Goal: Transaction & Acquisition: Purchase product/service

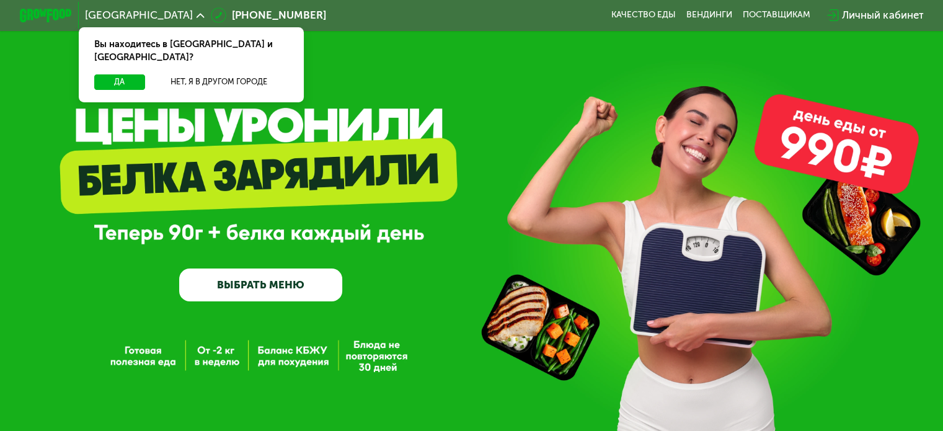
click at [263, 284] on link "ВЫБРАТЬ МЕНЮ" at bounding box center [260, 284] width 163 height 33
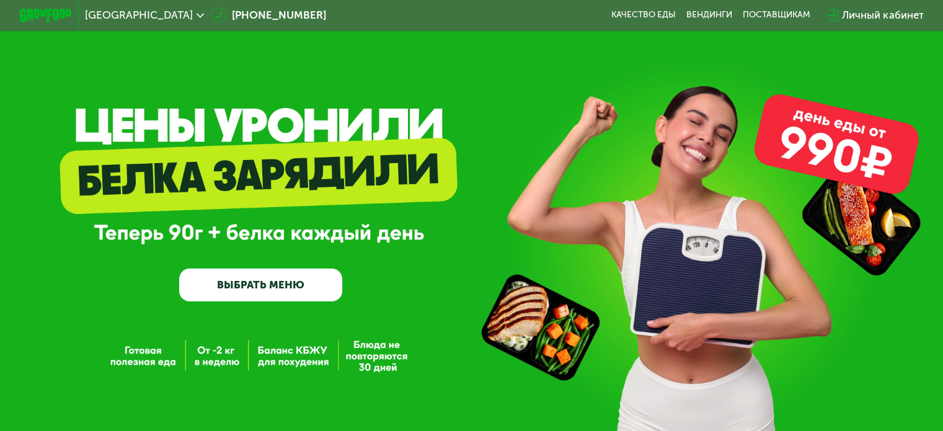
click at [259, 290] on link "ВЫБРАТЬ МЕНЮ" at bounding box center [260, 284] width 163 height 33
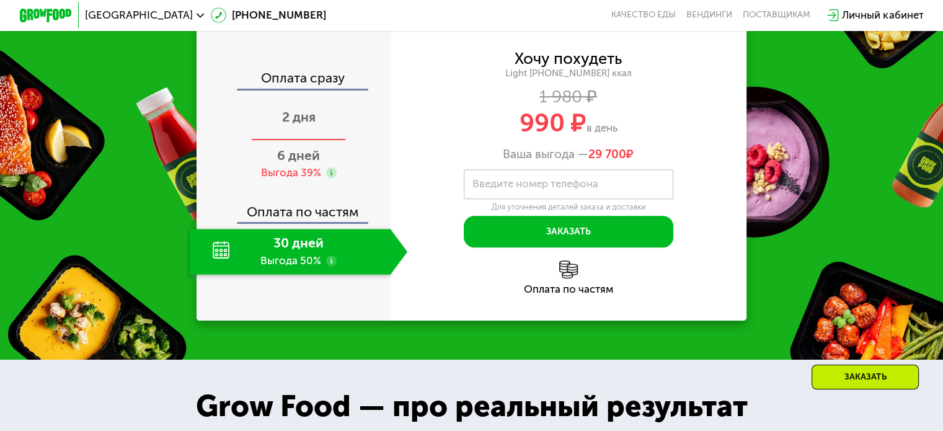
scroll to position [620, 0]
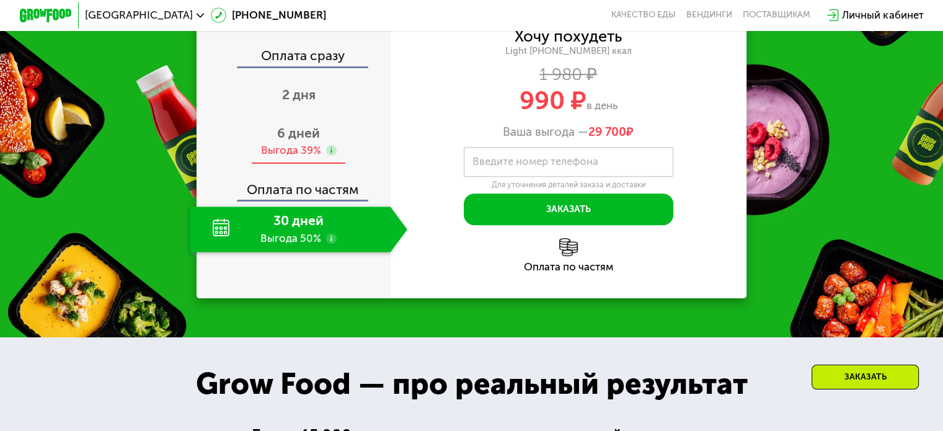
click at [304, 150] on div "Выгода 39%" at bounding box center [290, 150] width 60 height 14
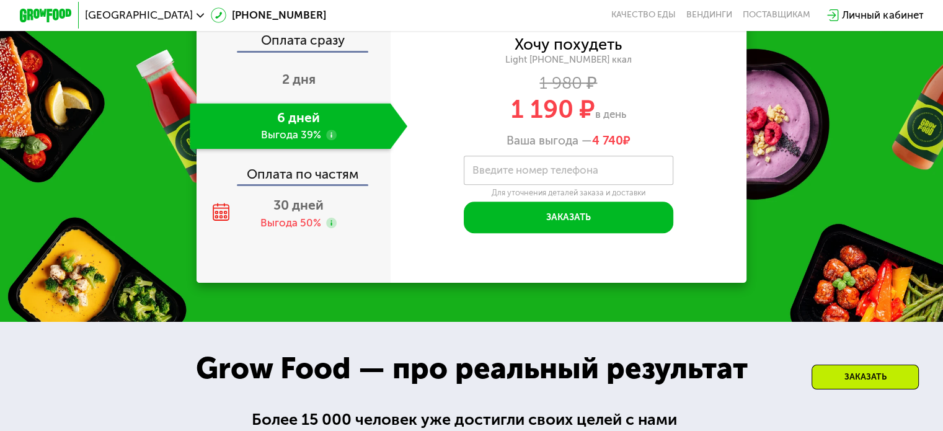
scroll to position [558, 0]
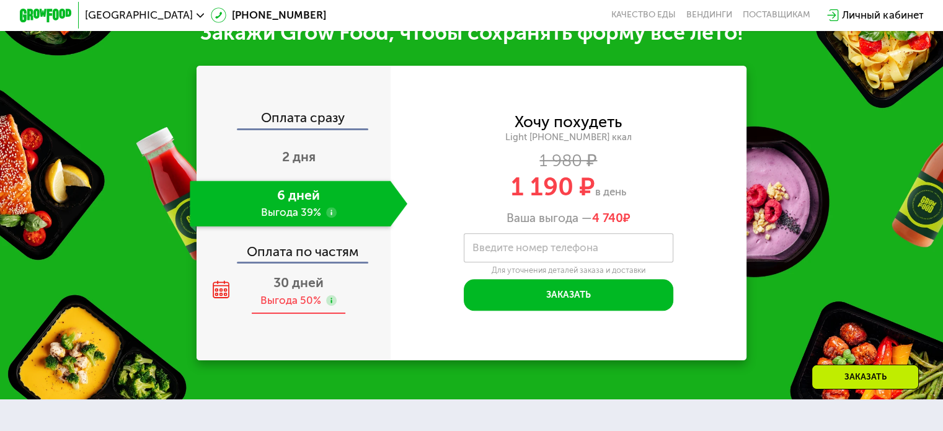
click at [296, 301] on div "Выгода 50%" at bounding box center [290, 300] width 61 height 14
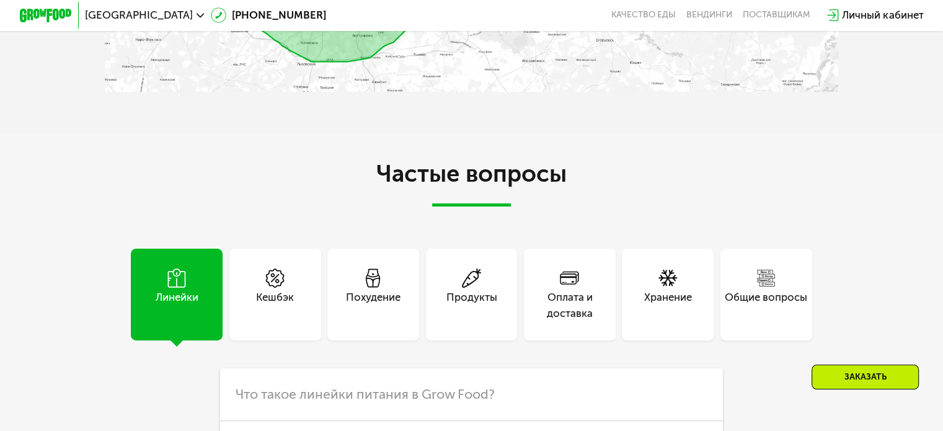
scroll to position [2356, 0]
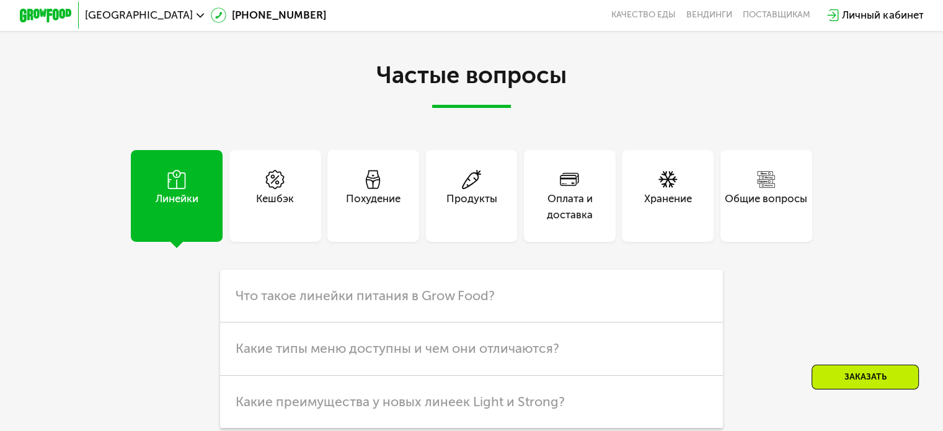
click at [370, 216] on div "Похудение" at bounding box center [373, 207] width 55 height 32
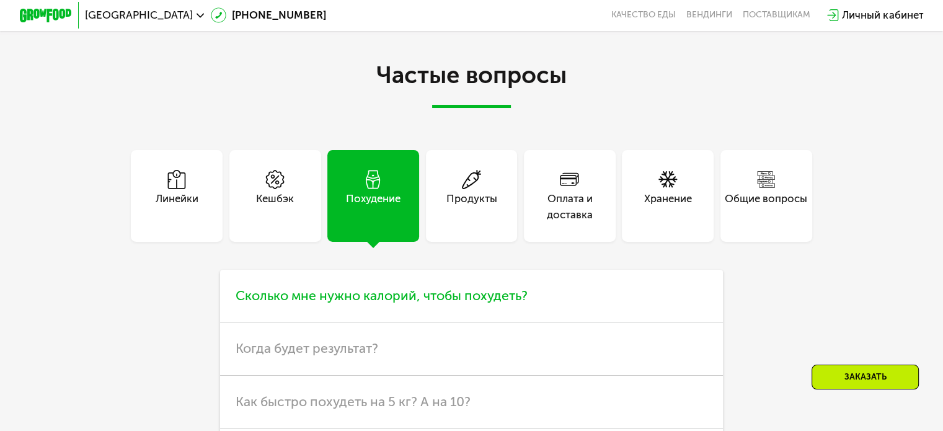
click at [481, 303] on span "Сколько мне нужно калорий, чтобы похудеть?" at bounding box center [382, 296] width 292 height 16
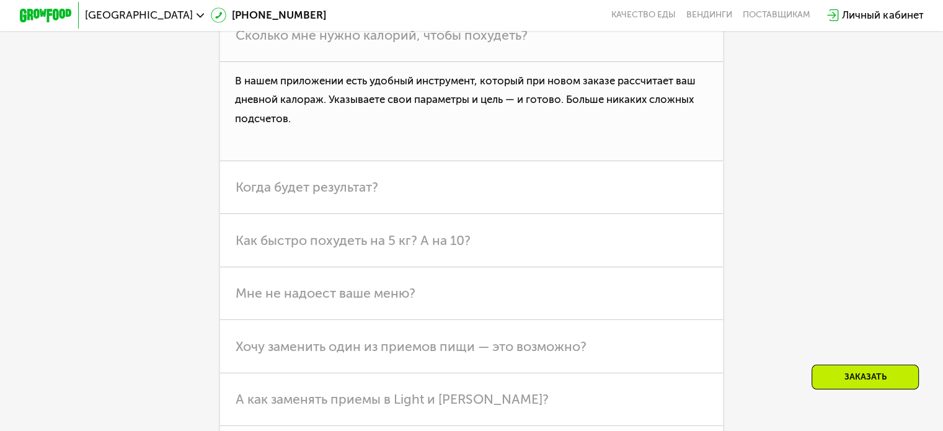
scroll to position [2604, 0]
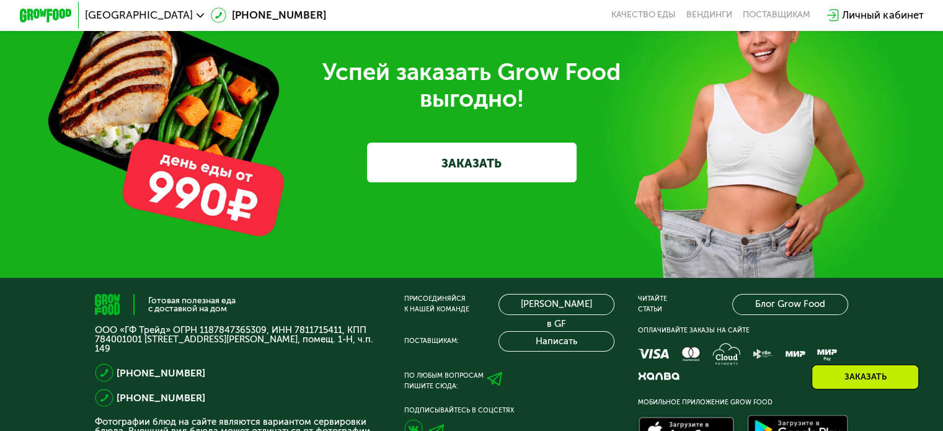
click at [521, 182] on link "ЗАКАЗАТЬ" at bounding box center [472, 162] width 210 height 39
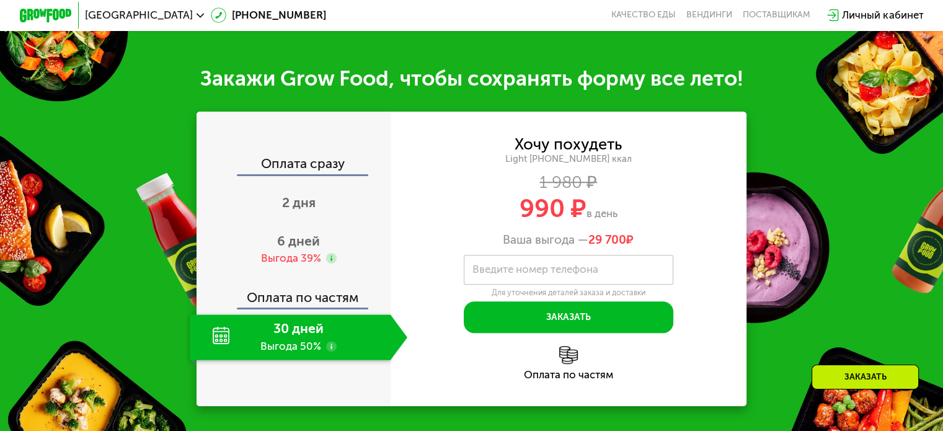
scroll to position [512, 0]
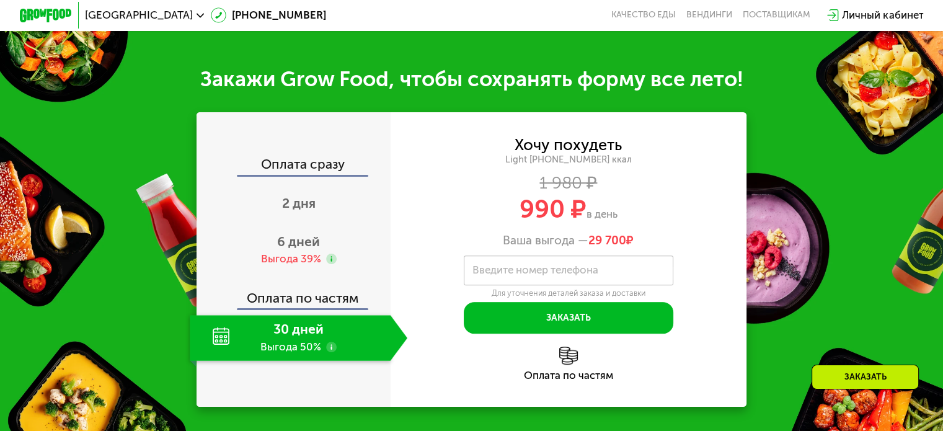
click at [523, 270] on label "Введите номер телефона" at bounding box center [536, 270] width 126 height 7
click at [523, 270] on input "Введите номер телефона" at bounding box center [569, 270] width 210 height 30
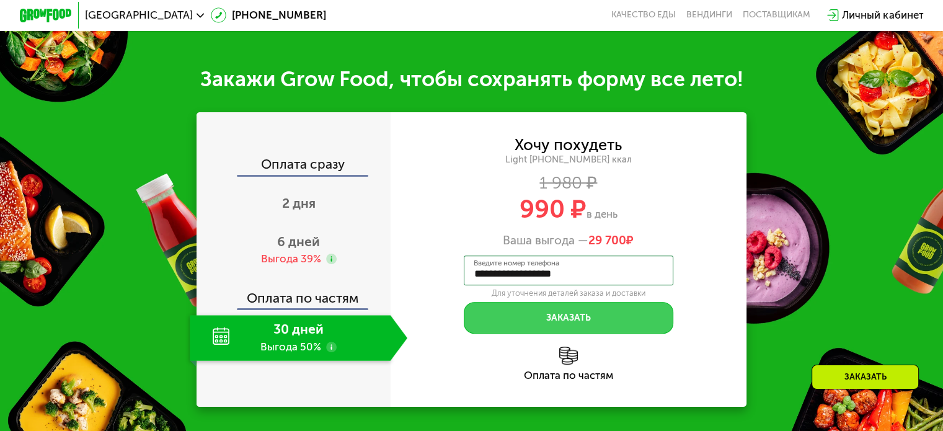
click at [568, 329] on button "Заказать" at bounding box center [569, 318] width 210 height 32
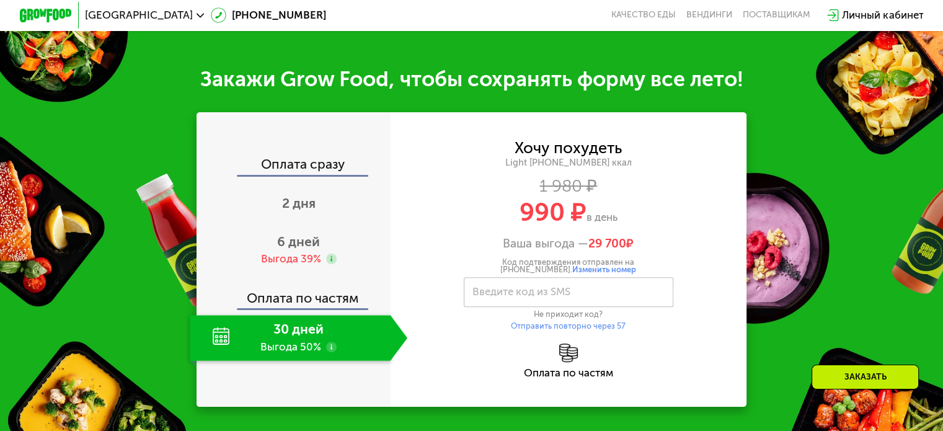
click at [572, 274] on span "Изменить номер" at bounding box center [604, 269] width 64 height 9
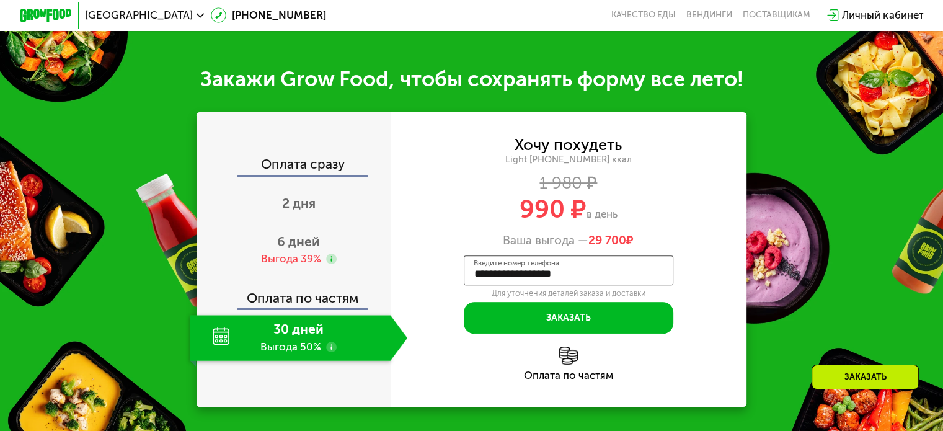
drag, startPoint x: 575, startPoint y: 280, endPoint x: 496, endPoint y: 285, distance: 79.5
click at [496, 285] on input "**********" at bounding box center [569, 270] width 210 height 30
type input "**********"
click at [579, 308] on div "**********" at bounding box center [569, 294] width 210 height 78
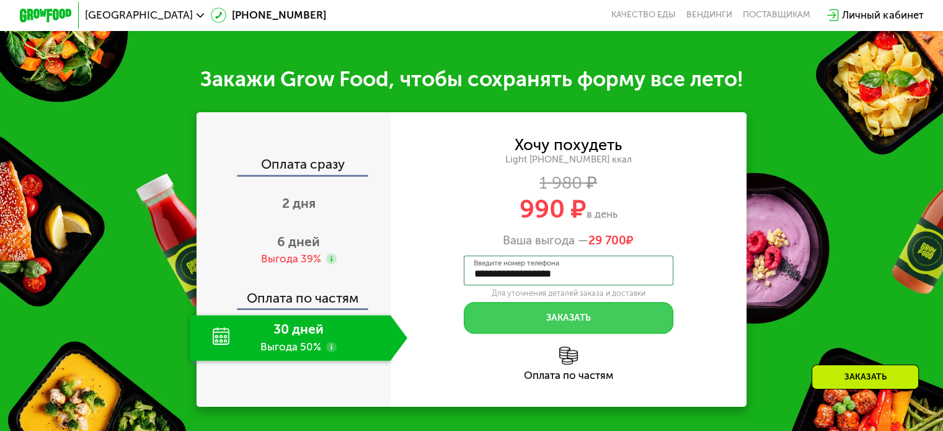
click at [580, 322] on button "Заказать" at bounding box center [569, 318] width 210 height 32
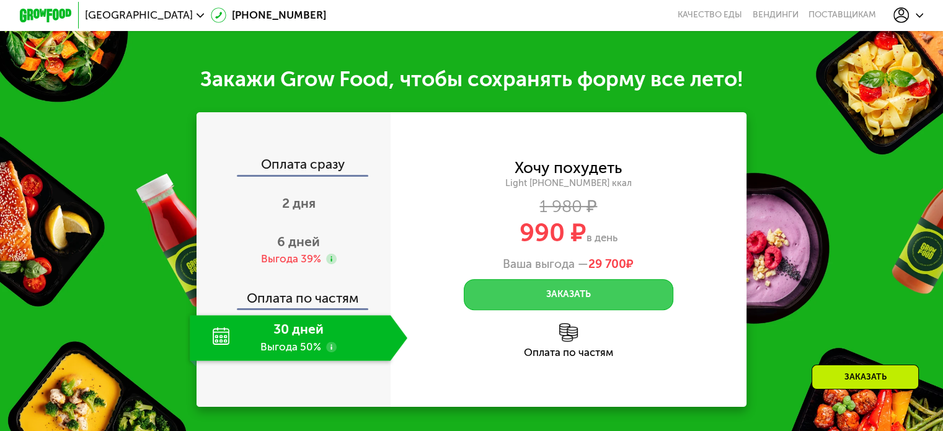
click at [566, 288] on button "Заказать" at bounding box center [569, 295] width 210 height 32
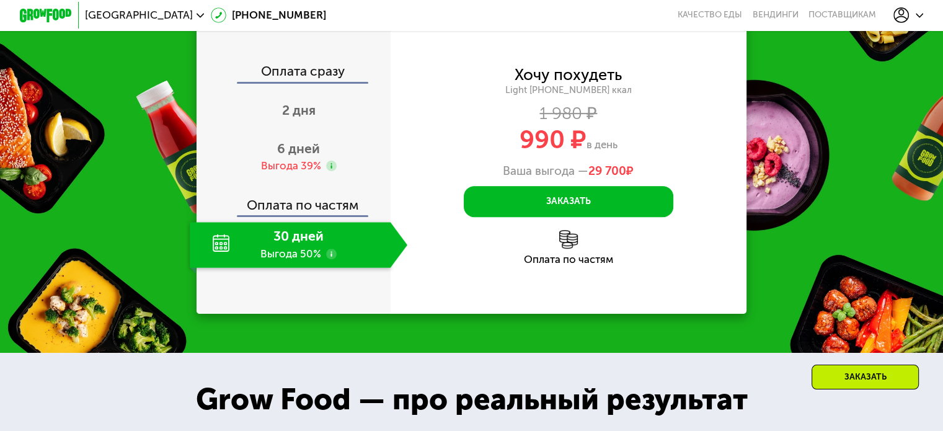
scroll to position [698, 0]
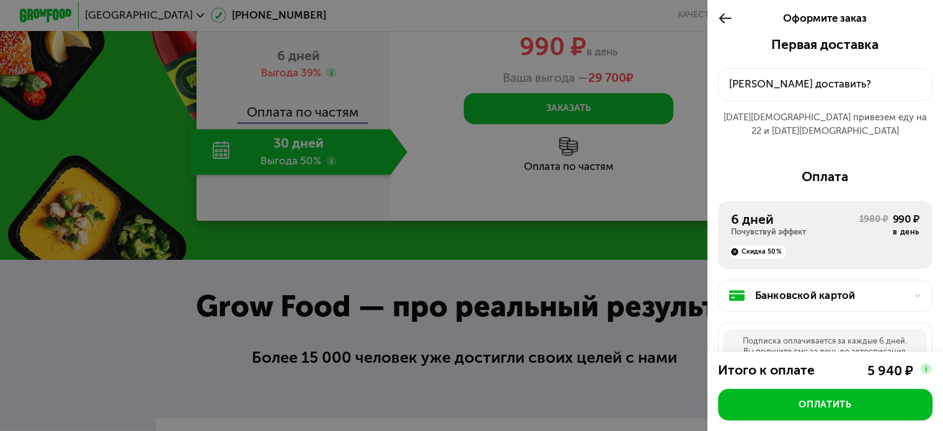
scroll to position [388, 0]
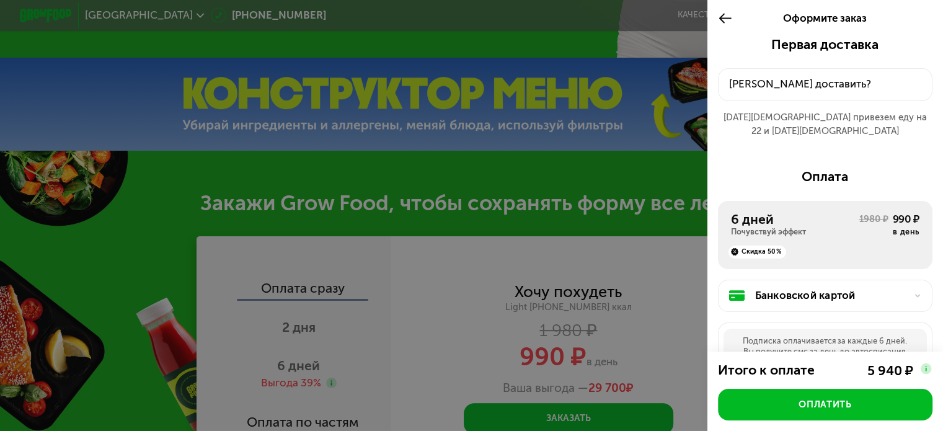
click at [779, 237] on div "Скидка 50%" at bounding box center [825, 247] width 189 height 21
click at [841, 213] on div "6 дней" at bounding box center [795, 219] width 128 height 16
click at [859, 213] on div "1980 ₽" at bounding box center [873, 225] width 29 height 25
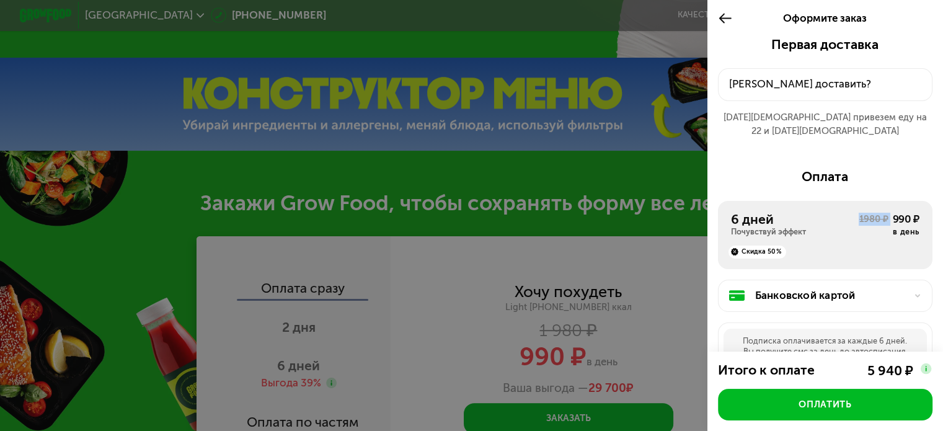
scroll to position [149, 0]
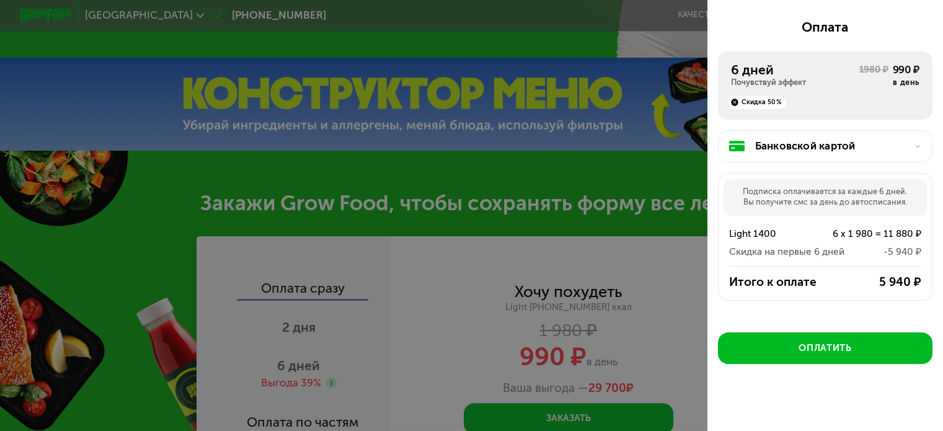
click at [561, 178] on div at bounding box center [471, 215] width 943 height 431
click at [512, 167] on div at bounding box center [471, 215] width 943 height 431
click at [755, 88] on div "Скидка 50%" at bounding box center [825, 98] width 189 height 21
click at [600, 196] on div at bounding box center [471, 215] width 943 height 431
click at [326, 249] on div at bounding box center [471, 215] width 943 height 431
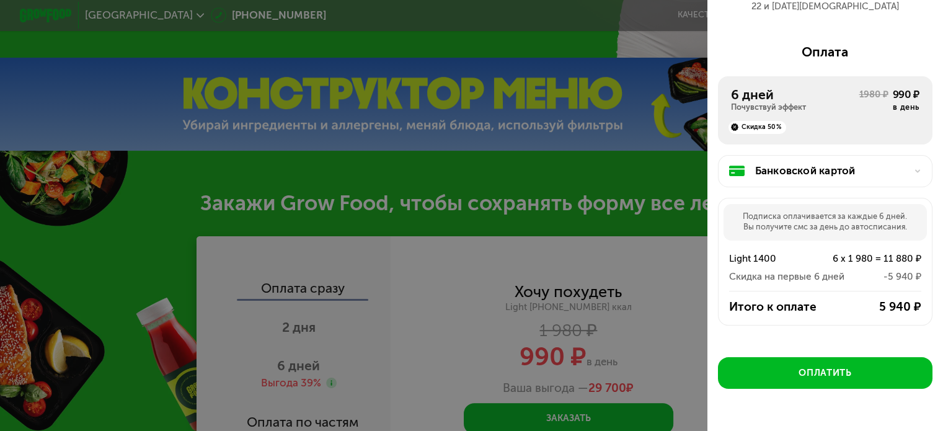
scroll to position [100, 0]
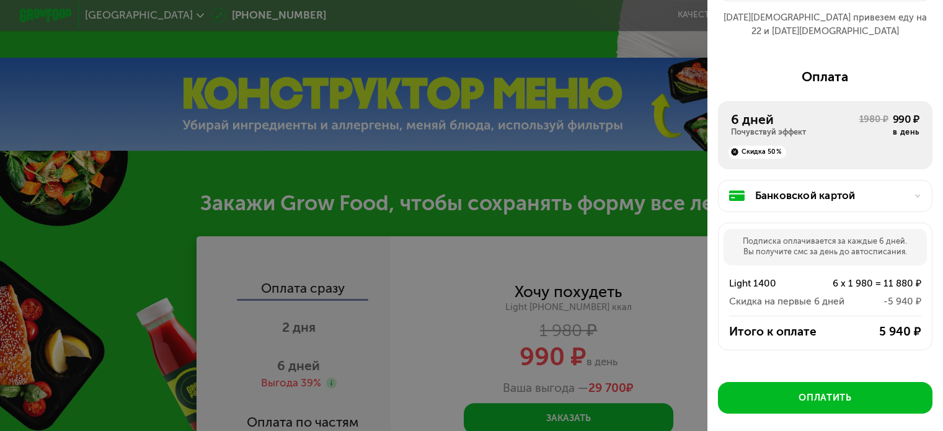
click at [501, 150] on div at bounding box center [471, 215] width 943 height 431
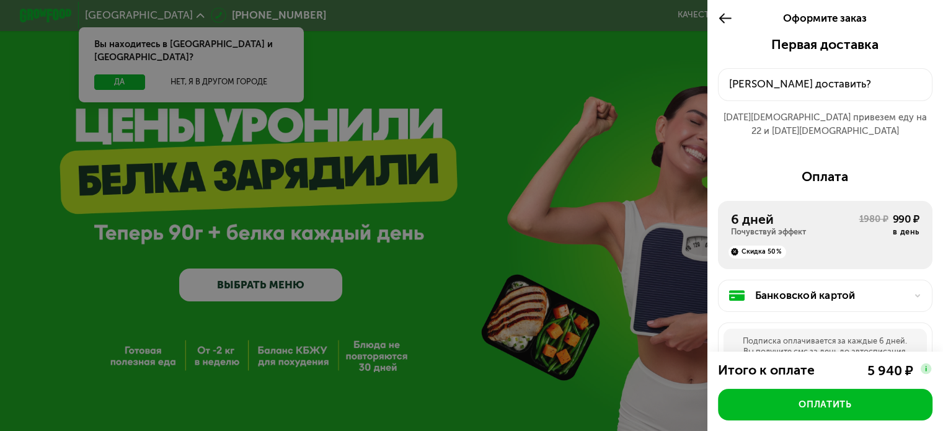
click at [131, 81] on div at bounding box center [471, 215] width 943 height 431
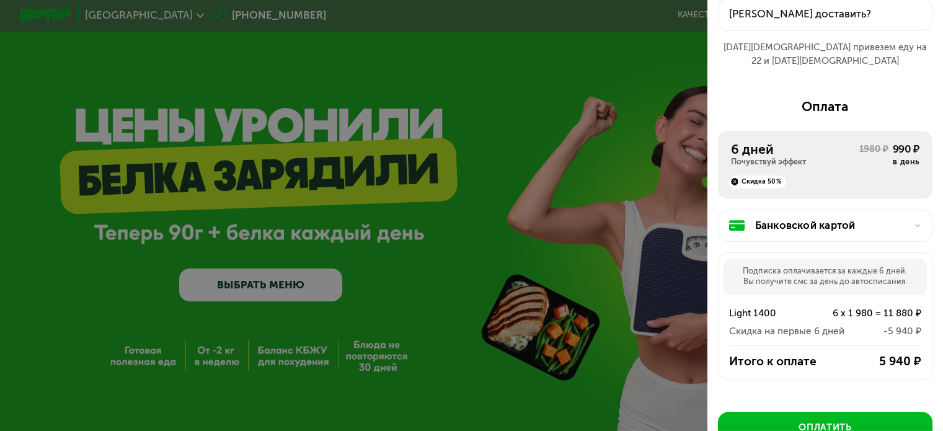
scroll to position [124, 0]
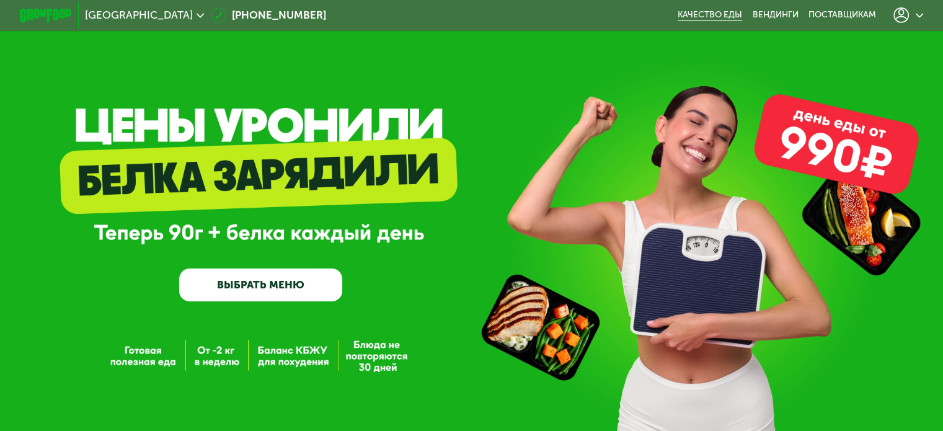
click at [724, 14] on link "Качество еды" at bounding box center [710, 15] width 64 height 11
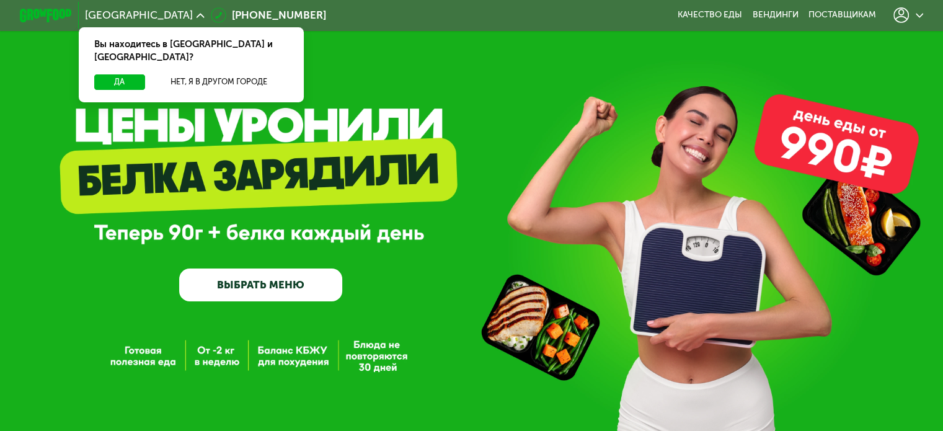
click at [280, 295] on link "ВЫБРАТЬ МЕНЮ" at bounding box center [260, 284] width 163 height 33
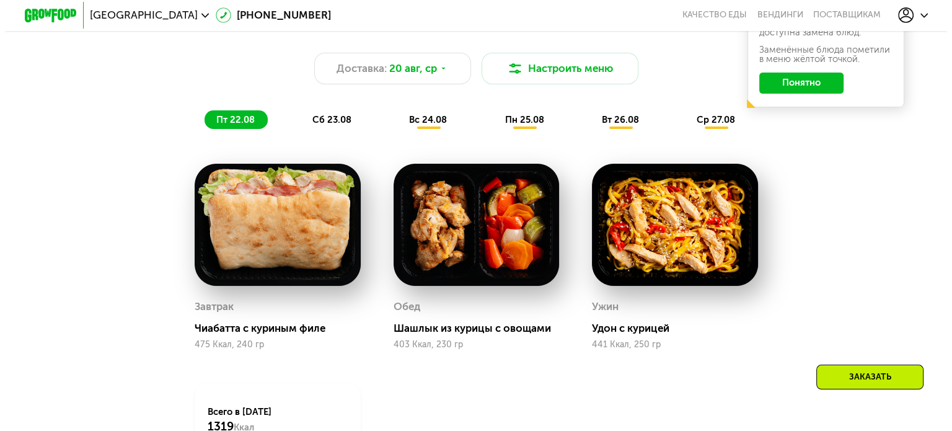
scroll to position [620, 0]
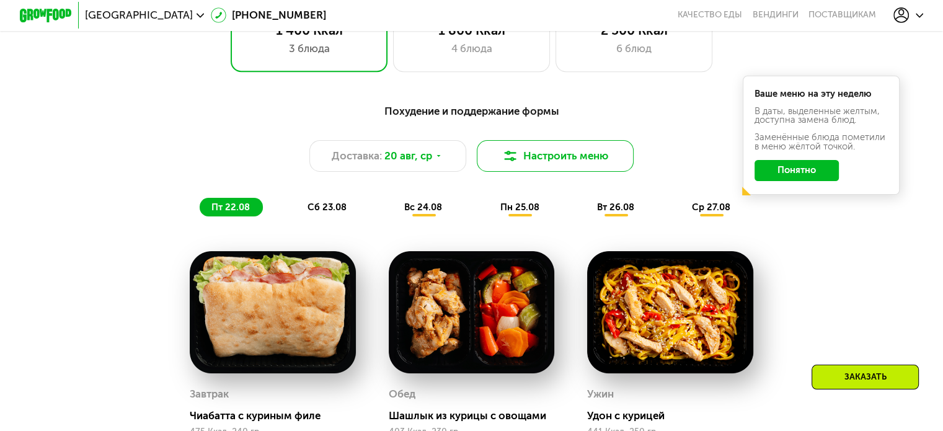
click at [503, 158] on img at bounding box center [510, 156] width 16 height 16
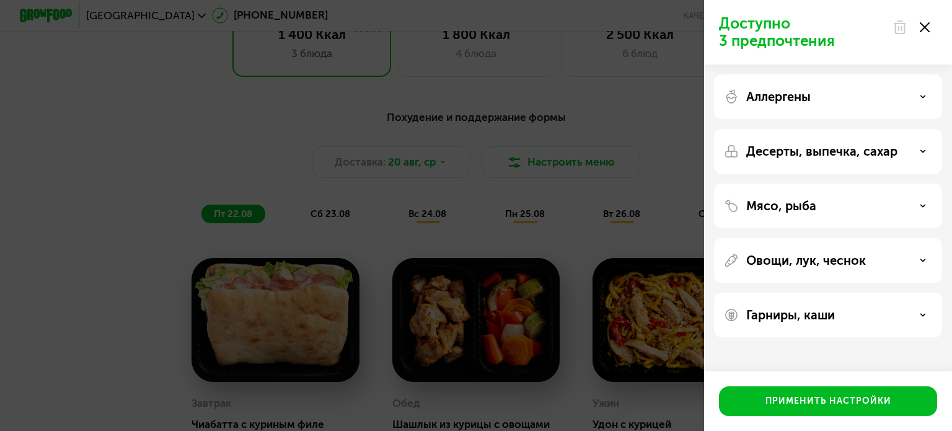
click at [877, 129] on div "Аллергены" at bounding box center [828, 151] width 228 height 45
click at [873, 129] on div "Аллергены" at bounding box center [828, 151] width 228 height 45
click at [889, 100] on div "Аллергены" at bounding box center [828, 96] width 208 height 15
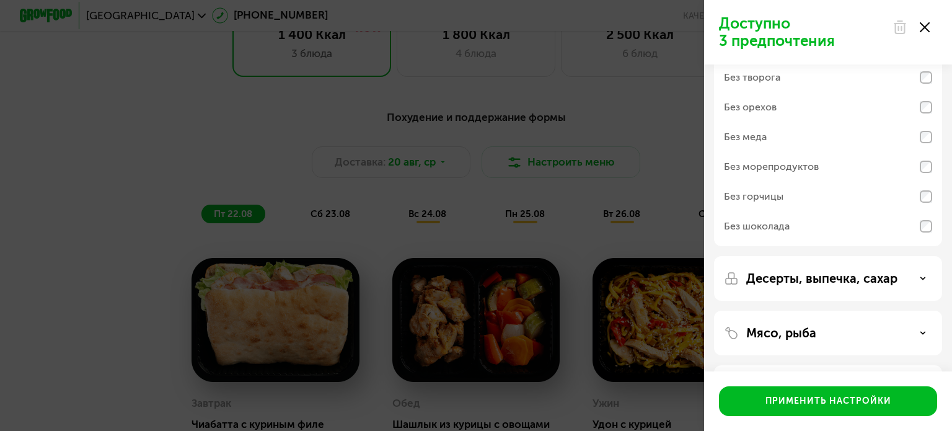
scroll to position [0, 0]
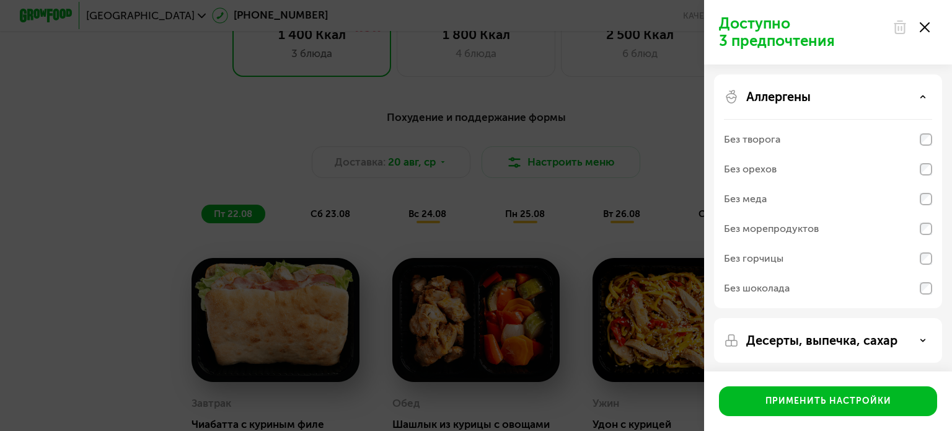
click at [821, 93] on div "Аллергены" at bounding box center [828, 96] width 208 height 15
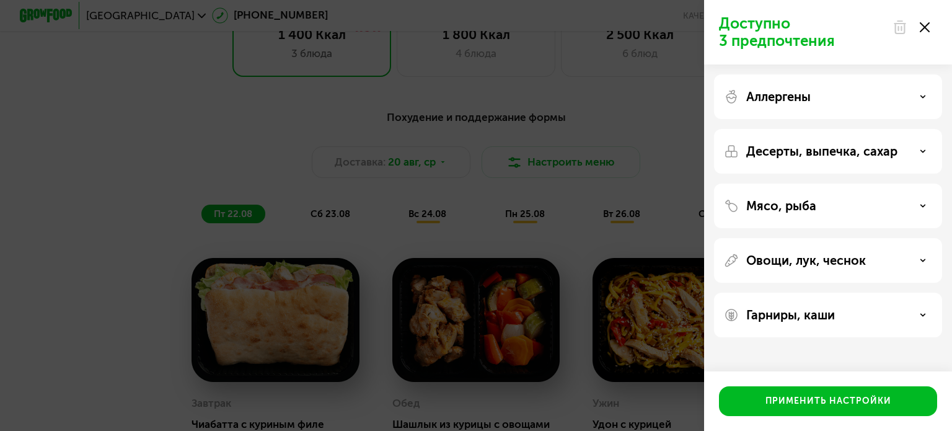
click at [808, 304] on div "Гарниры, каши" at bounding box center [828, 315] width 228 height 45
click at [807, 319] on p "Гарниры, каши" at bounding box center [791, 315] width 89 height 15
click at [872, 299] on div "Гарниры, каши Без нута Без булгура Без кускуса Без гречки Без молочных каш" at bounding box center [828, 395] width 228 height 204
click at [835, 316] on p "Гарниры, каши" at bounding box center [791, 315] width 89 height 15
click at [884, 144] on p "Десерты, выпечка, сахар" at bounding box center [822, 151] width 151 height 15
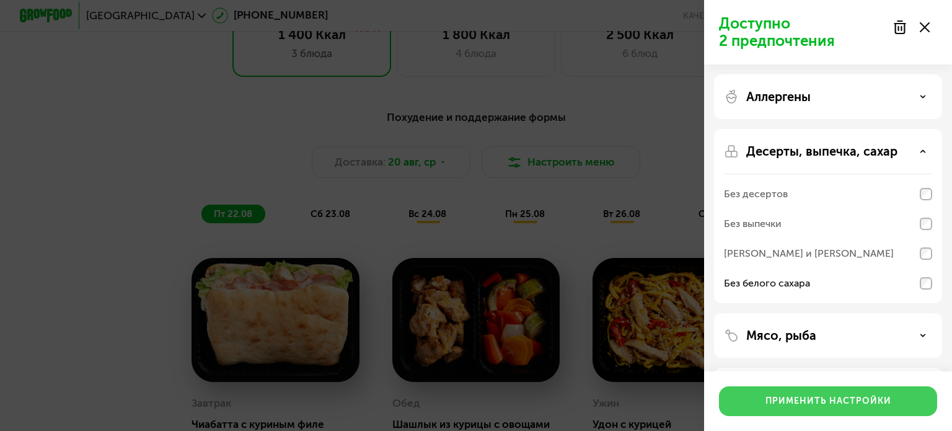
click at [876, 412] on button "Применить настройки" at bounding box center [828, 401] width 218 height 30
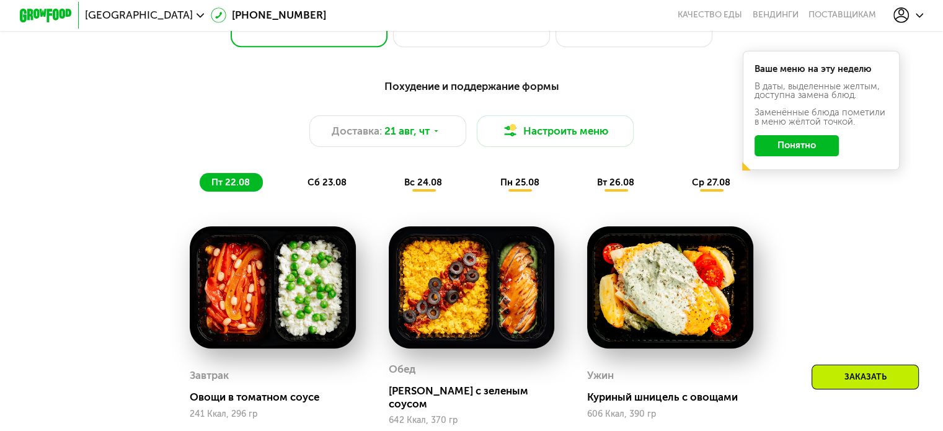
scroll to position [682, 0]
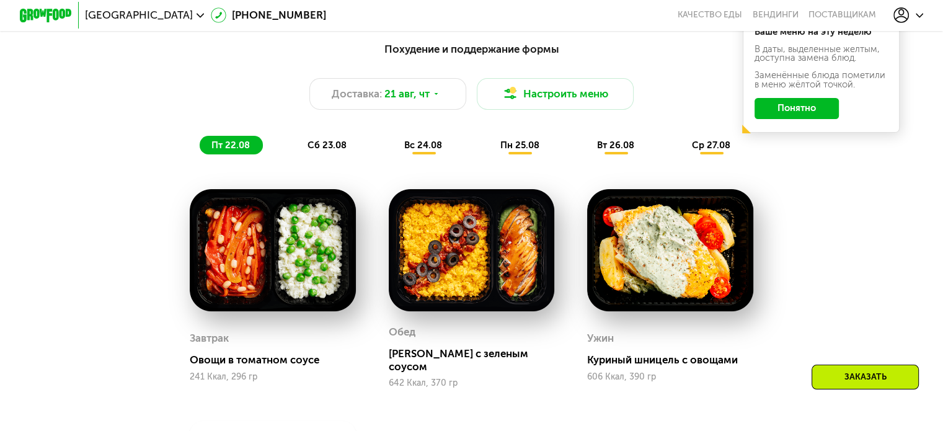
click at [331, 151] on span "сб 23.08" at bounding box center [327, 145] width 39 height 11
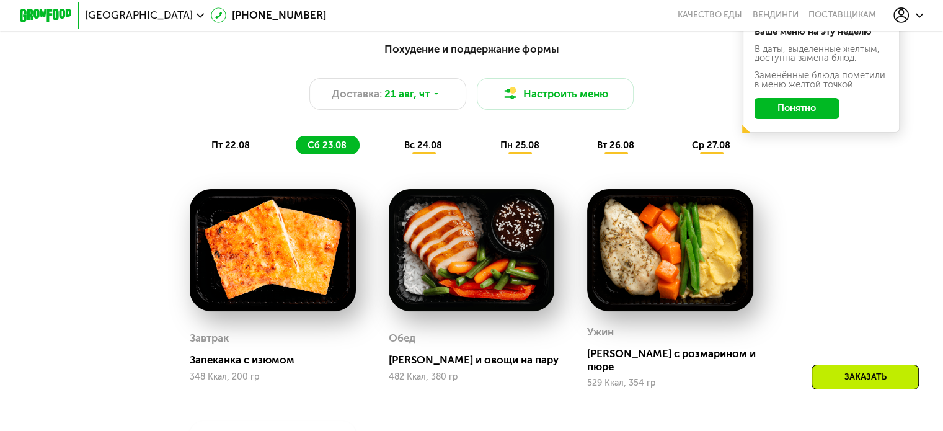
click at [432, 151] on span "вс 24.08" at bounding box center [423, 145] width 38 height 11
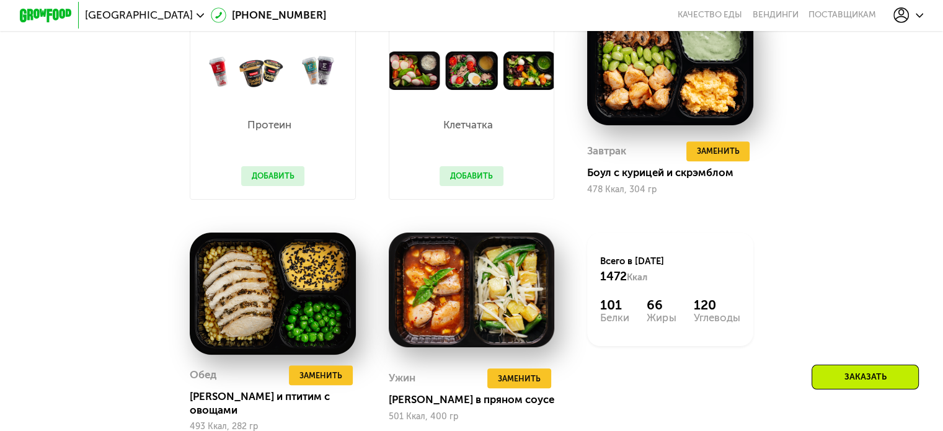
scroll to position [744, 0]
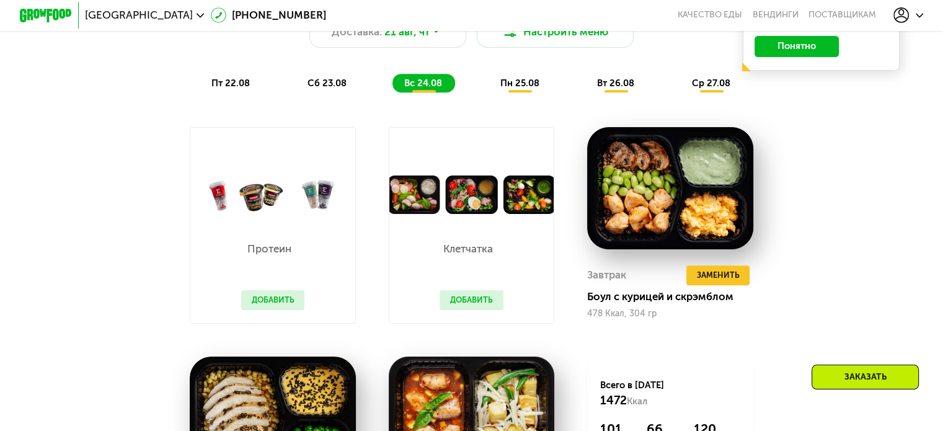
click at [510, 100] on div "Похудение и поддержание формы Доставка: 21 авг, чт Настроить меню пт 22.08 сб 2…" at bounding box center [471, 35] width 791 height 129
click at [512, 89] on span "пн 25.08" at bounding box center [519, 83] width 39 height 11
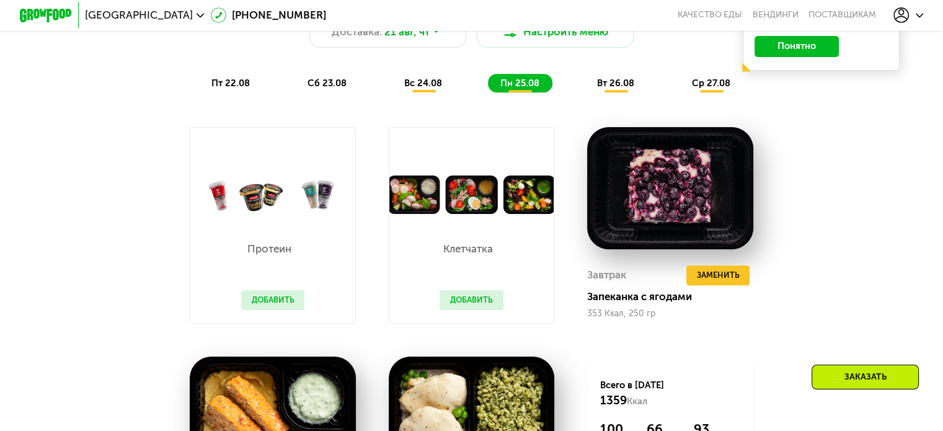
click at [608, 89] on span "вт 26.08" at bounding box center [615, 83] width 37 height 11
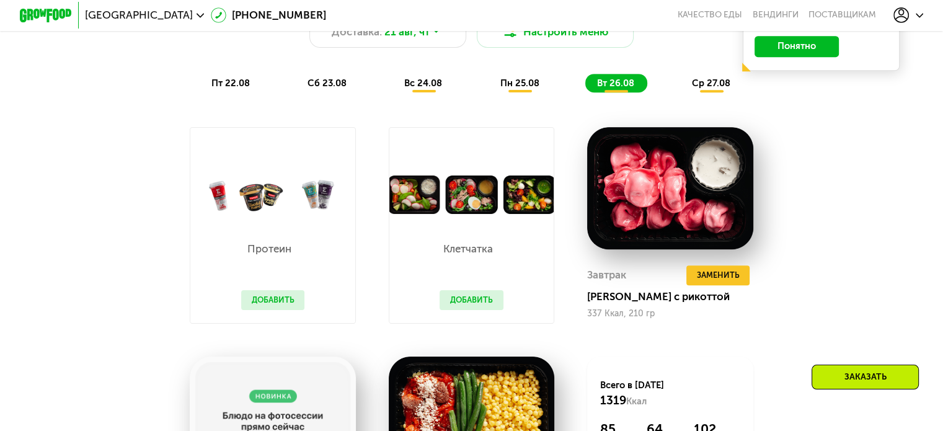
click at [702, 89] on span "ср 27.08" at bounding box center [711, 83] width 38 height 11
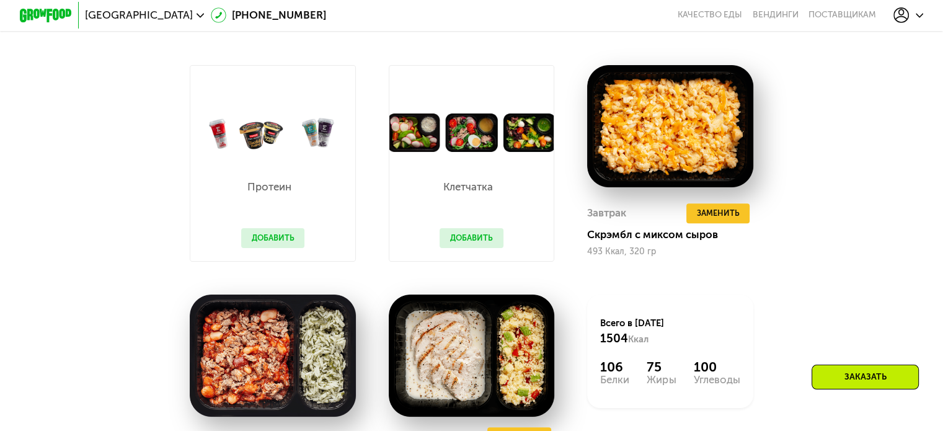
scroll to position [868, 0]
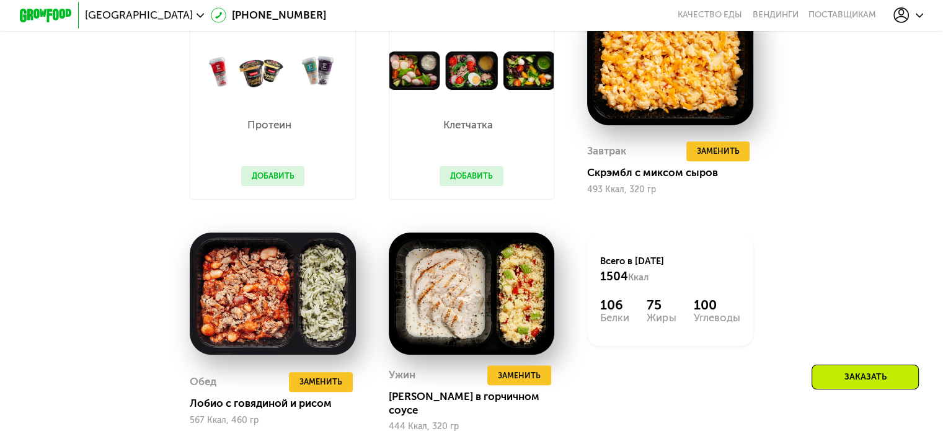
click at [281, 184] on button "Добавить" at bounding box center [273, 176] width 64 height 20
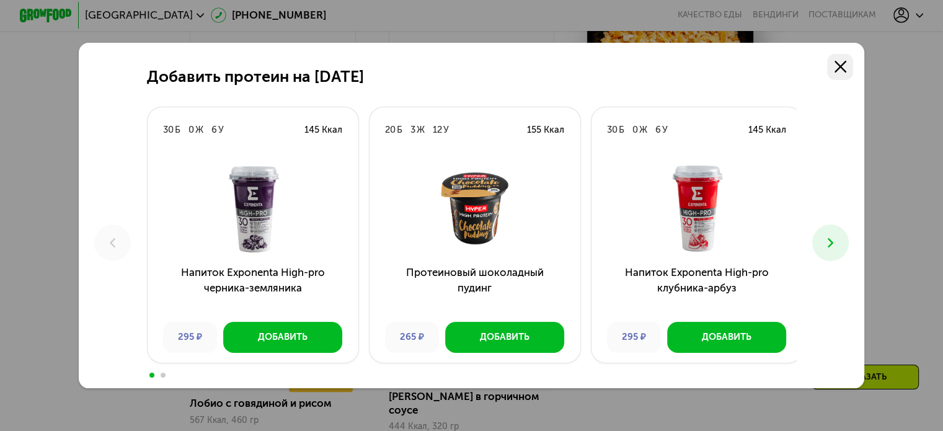
click at [841, 66] on icon at bounding box center [841, 67] width 12 height 12
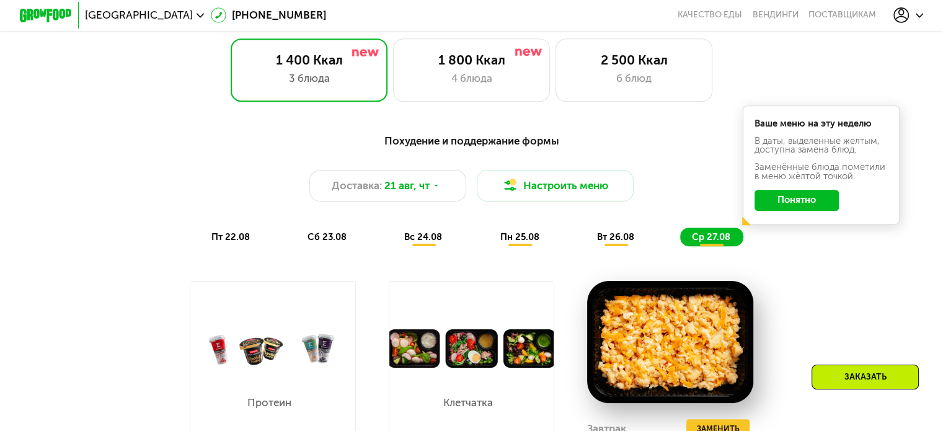
scroll to position [496, 0]
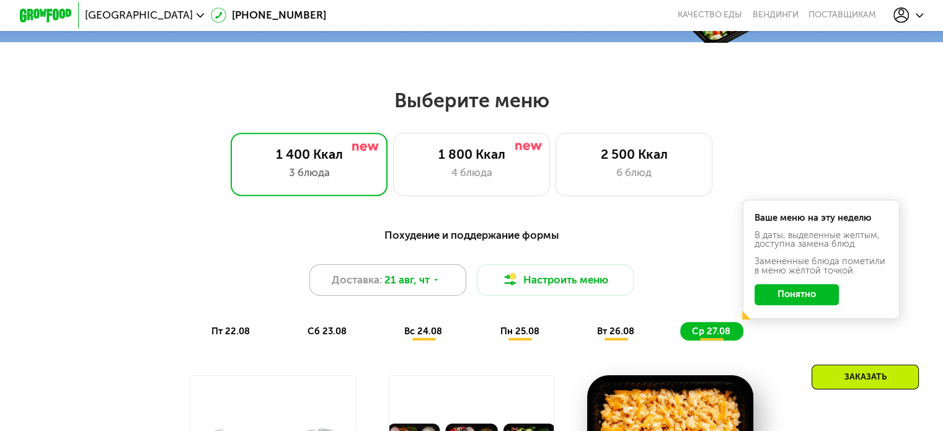
click at [433, 295] on div "Доставка: 21 авг, чт" at bounding box center [388, 280] width 158 height 32
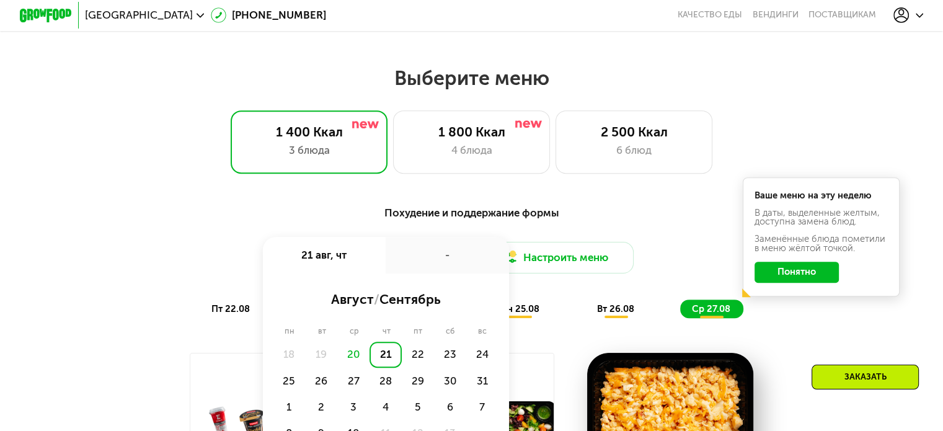
scroll to position [558, 0]
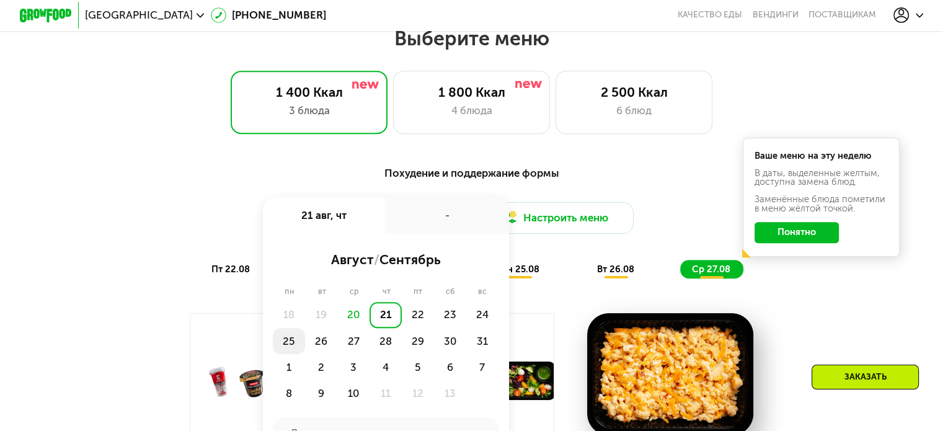
click at [305, 346] on div "25" at bounding box center [321, 341] width 32 height 26
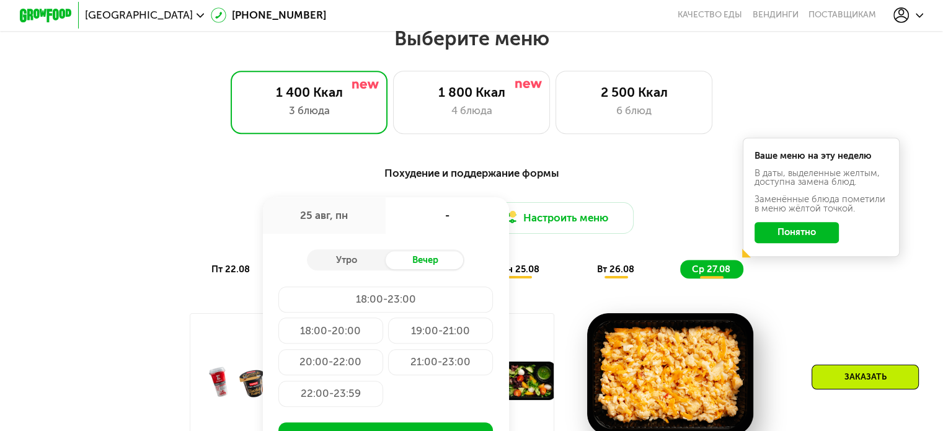
click at [373, 317] on div "18:00-23:00" at bounding box center [330, 330] width 105 height 26
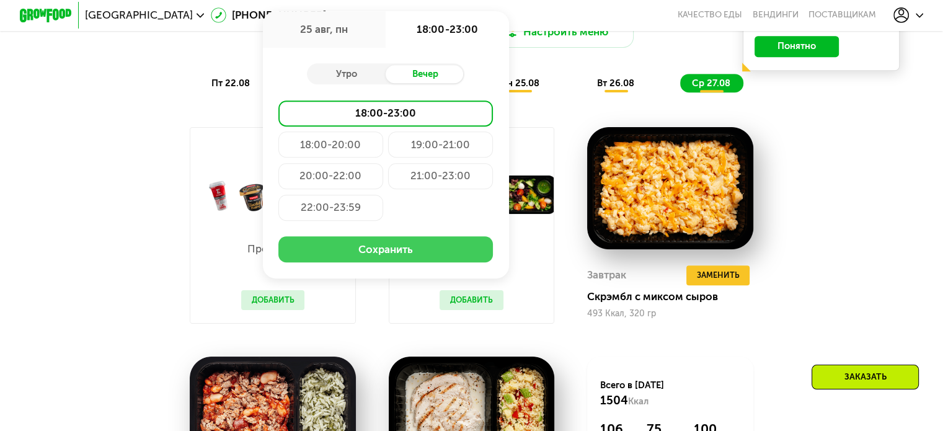
click at [411, 257] on button "Сохранить" at bounding box center [385, 249] width 215 height 26
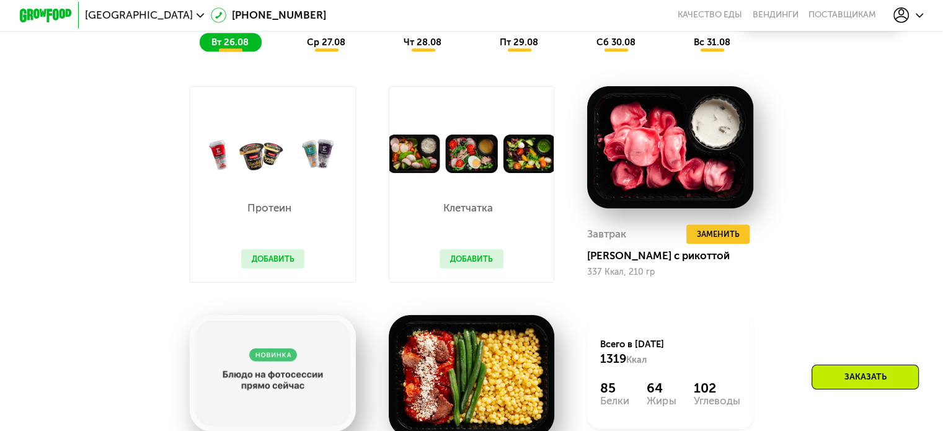
scroll to position [725, 0]
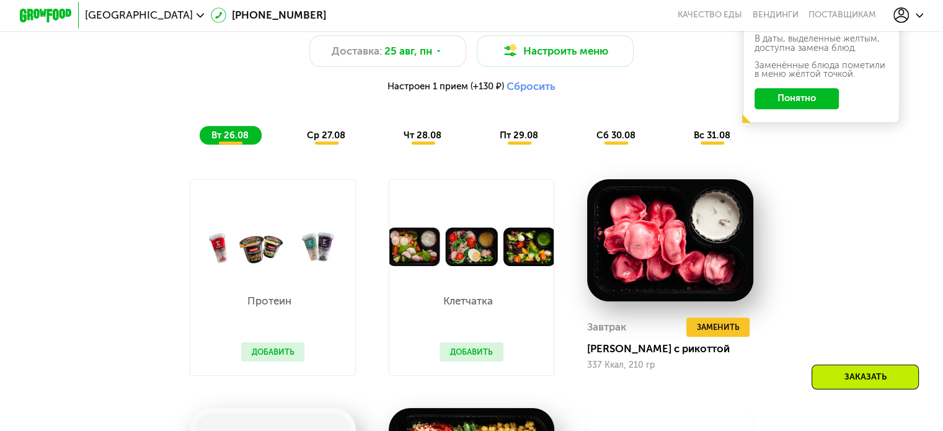
click at [488, 144] on div "чт 28.08" at bounding box center [519, 135] width 63 height 19
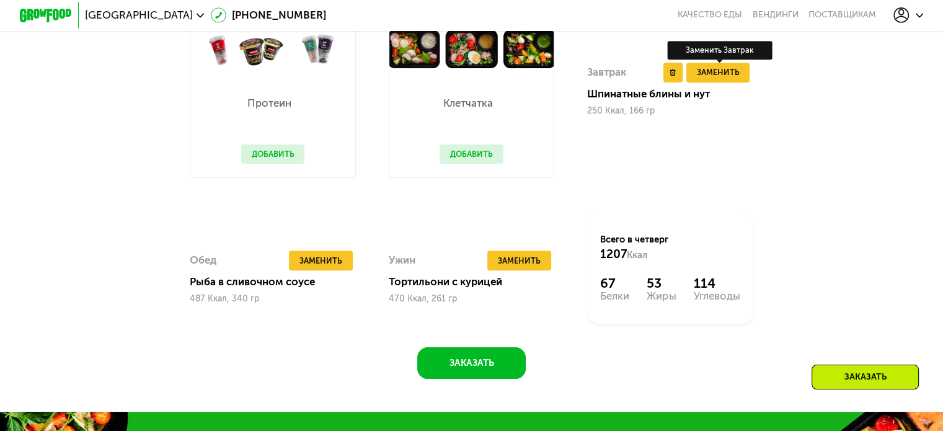
scroll to position [849, 0]
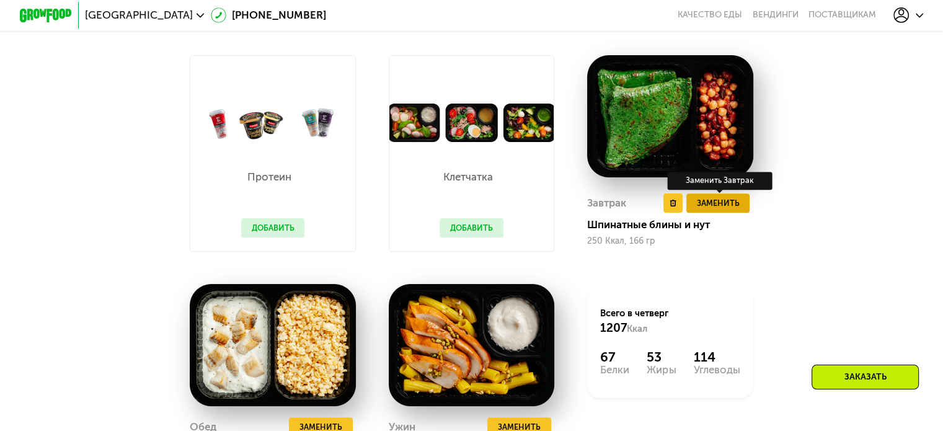
click at [731, 210] on span "Заменить" at bounding box center [717, 203] width 43 height 13
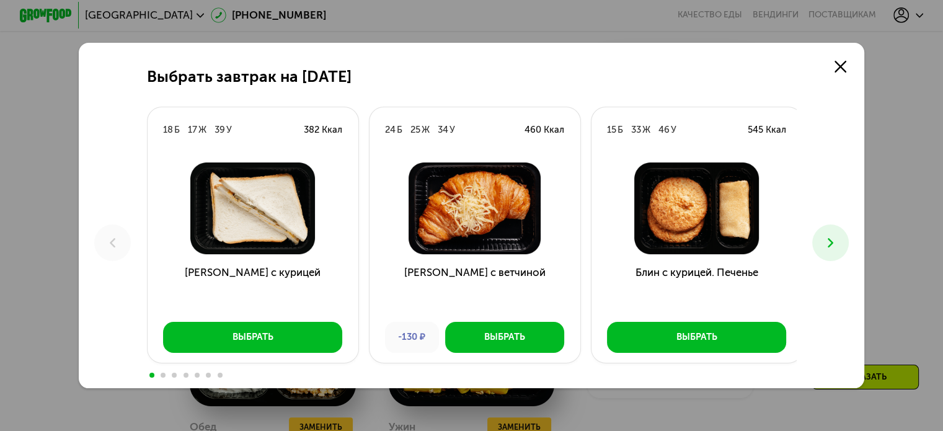
click at [820, 240] on button at bounding box center [830, 242] width 37 height 37
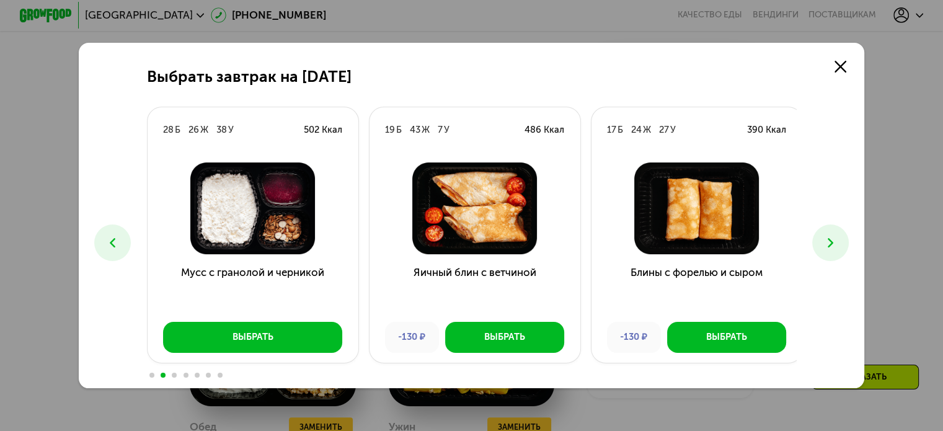
click at [820, 240] on button at bounding box center [830, 242] width 37 height 37
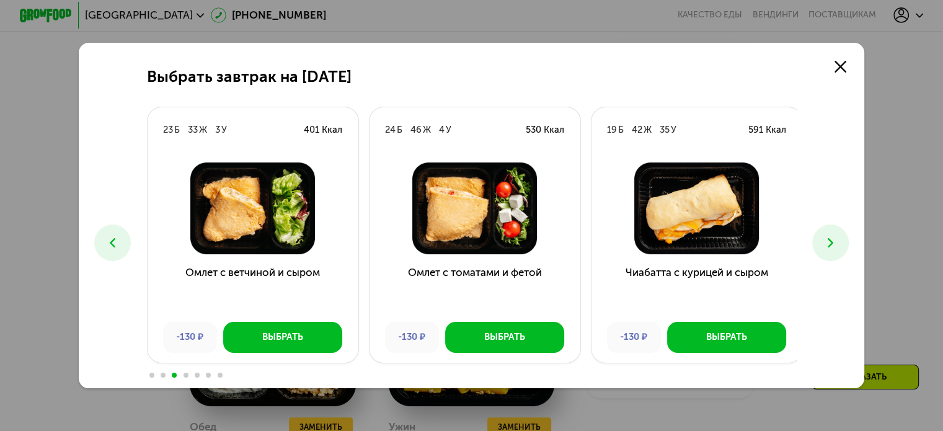
click at [820, 240] on button at bounding box center [830, 242] width 37 height 37
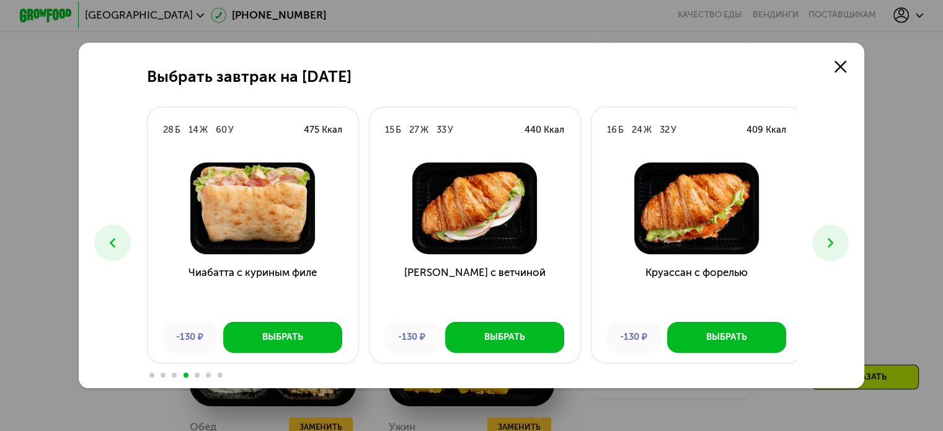
click at [820, 240] on button at bounding box center [830, 242] width 37 height 37
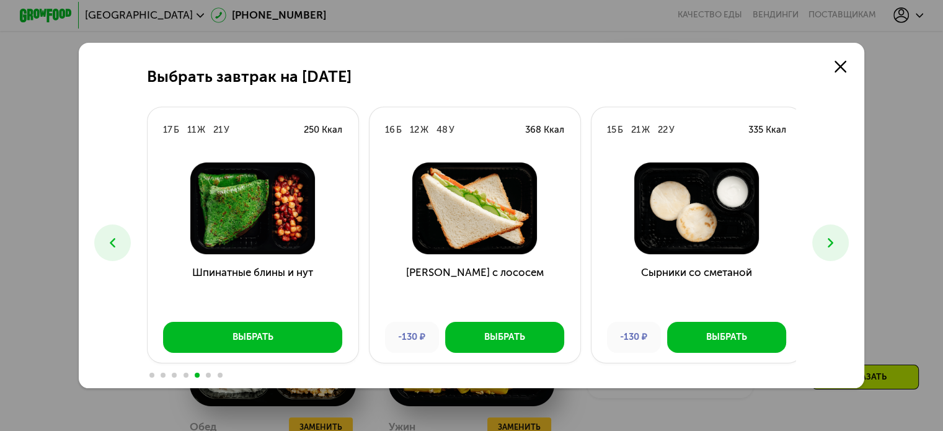
click at [820, 240] on button at bounding box center [830, 242] width 37 height 37
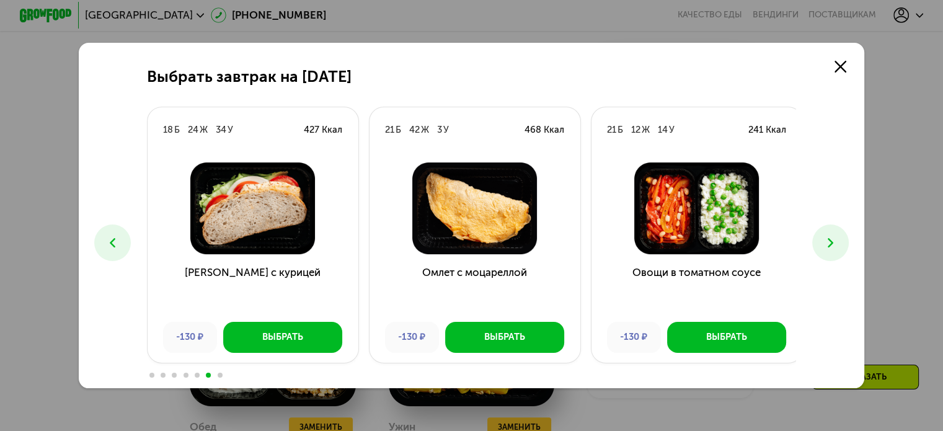
click at [820, 240] on button at bounding box center [830, 242] width 37 height 37
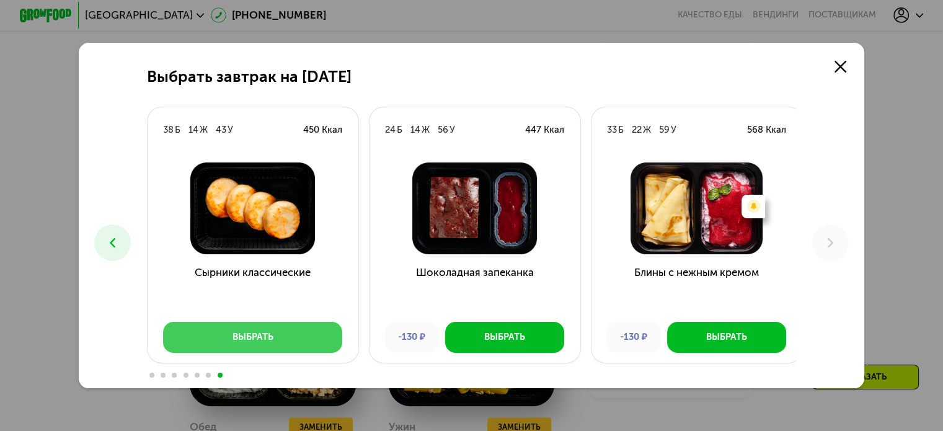
click at [272, 329] on button "Выбрать" at bounding box center [252, 338] width 179 height 32
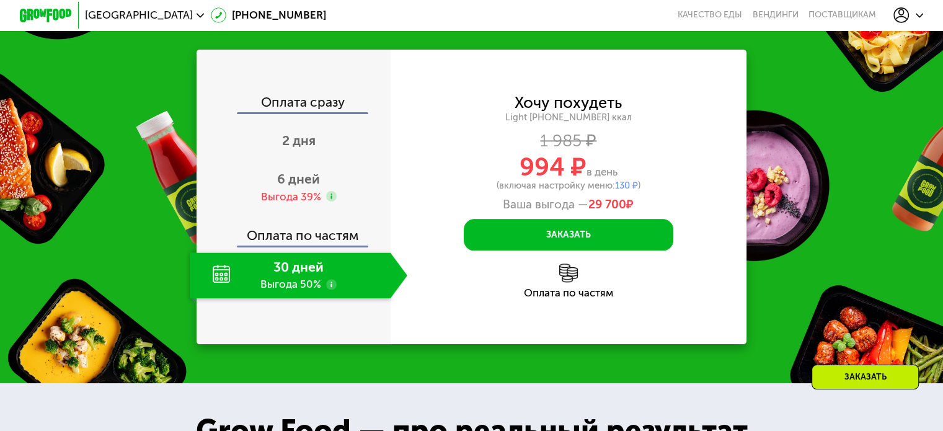
scroll to position [1469, 0]
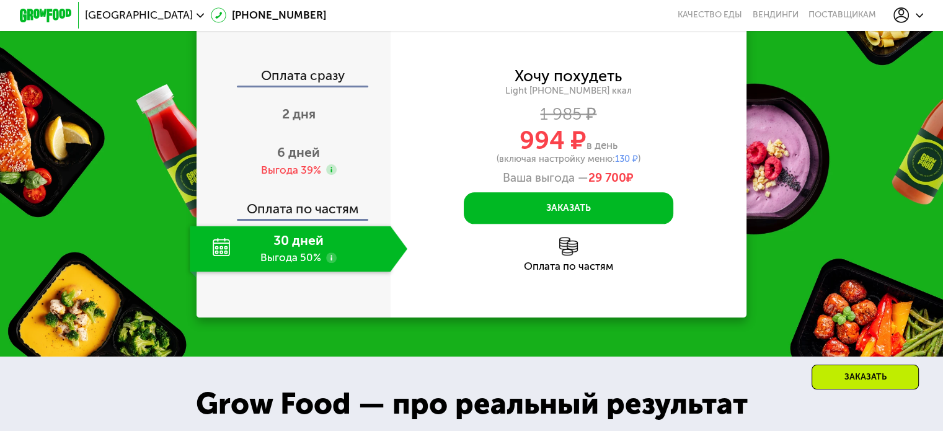
click at [330, 263] on use at bounding box center [331, 257] width 11 height 11
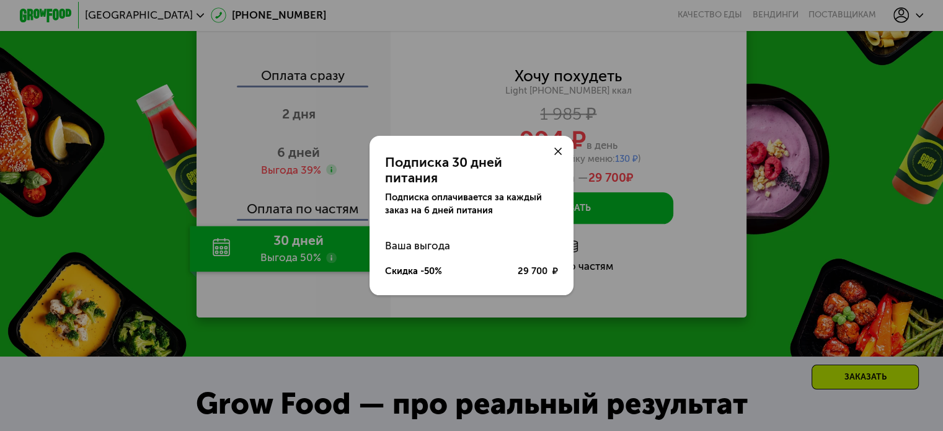
click at [564, 157] on div at bounding box center [559, 152] width 32 height 32
click at [559, 156] on icon at bounding box center [558, 152] width 8 height 8
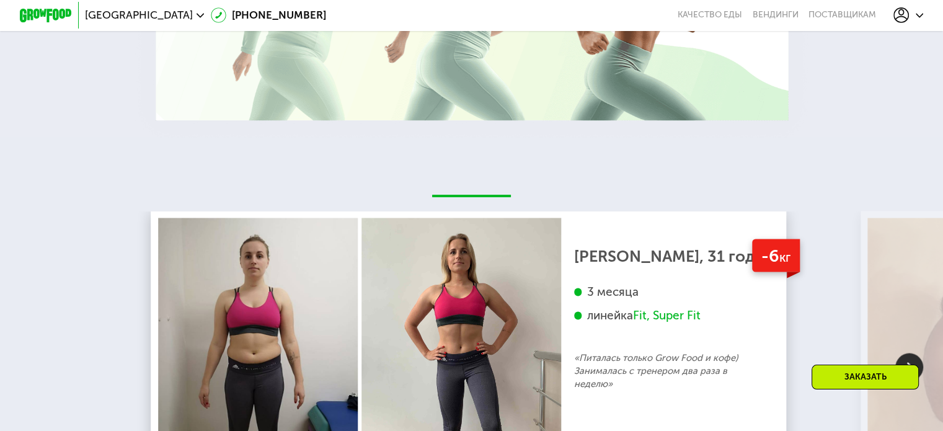
scroll to position [2337, 0]
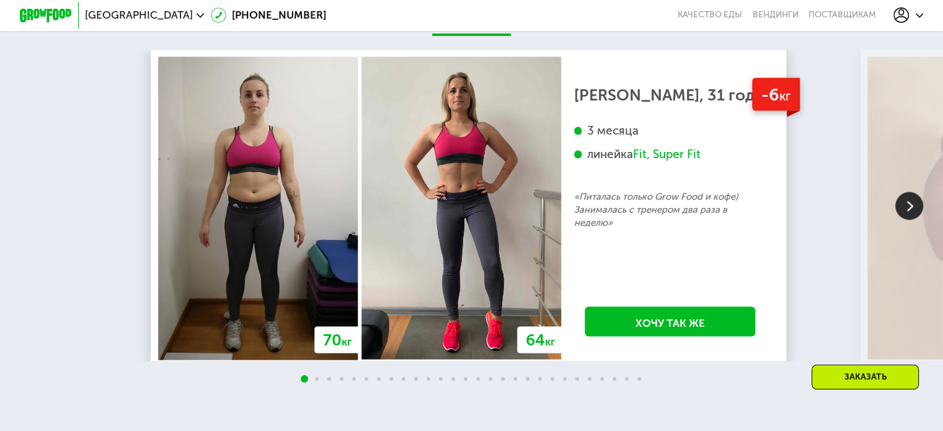
click at [908, 220] on img at bounding box center [909, 206] width 28 height 28
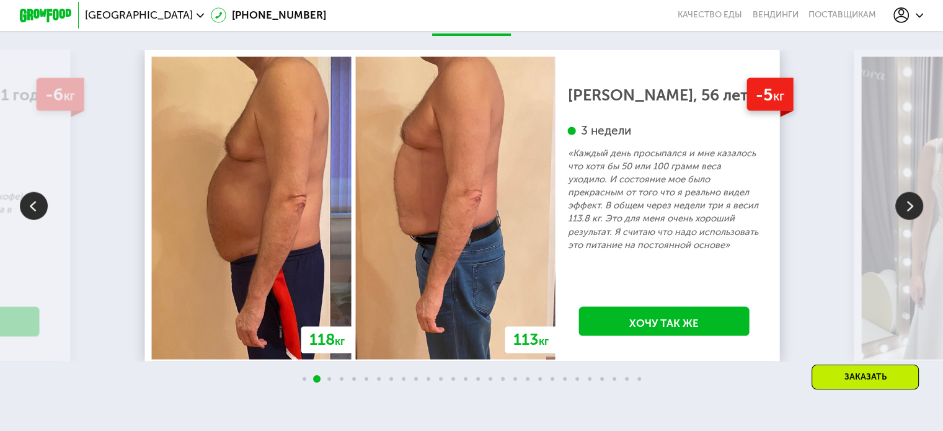
click at [908, 220] on img at bounding box center [909, 206] width 28 height 28
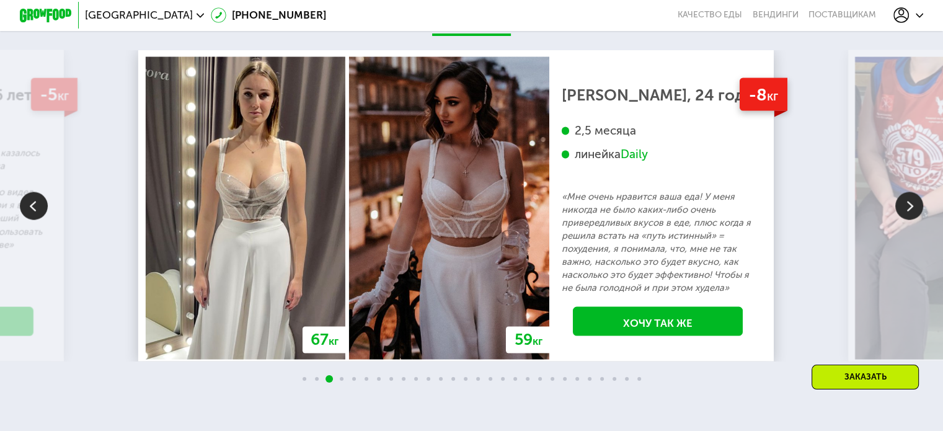
click at [908, 220] on img at bounding box center [909, 206] width 28 height 28
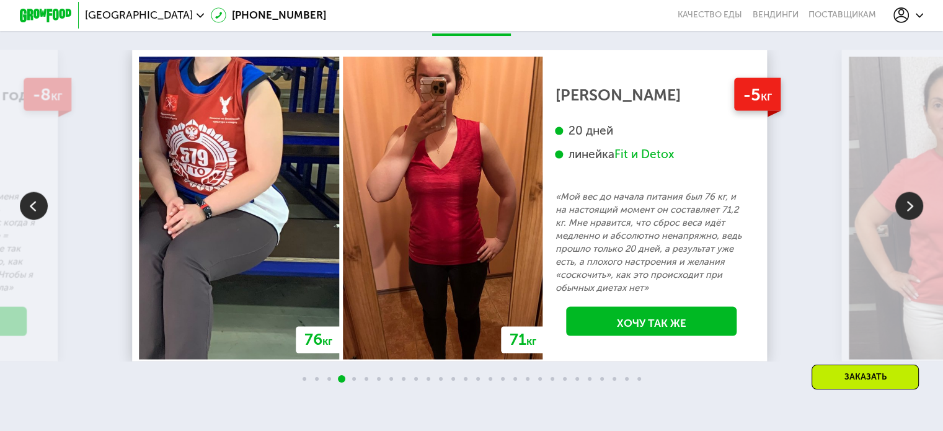
click at [908, 220] on img at bounding box center [909, 206] width 28 height 28
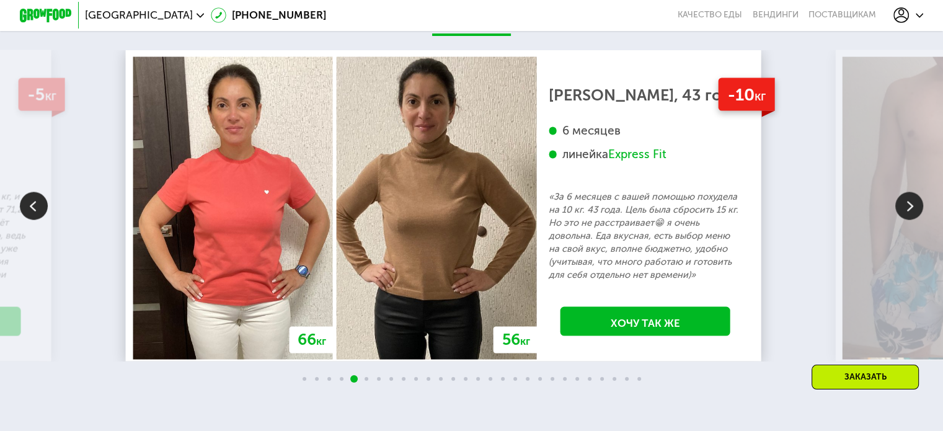
click at [908, 220] on img at bounding box center [909, 206] width 28 height 28
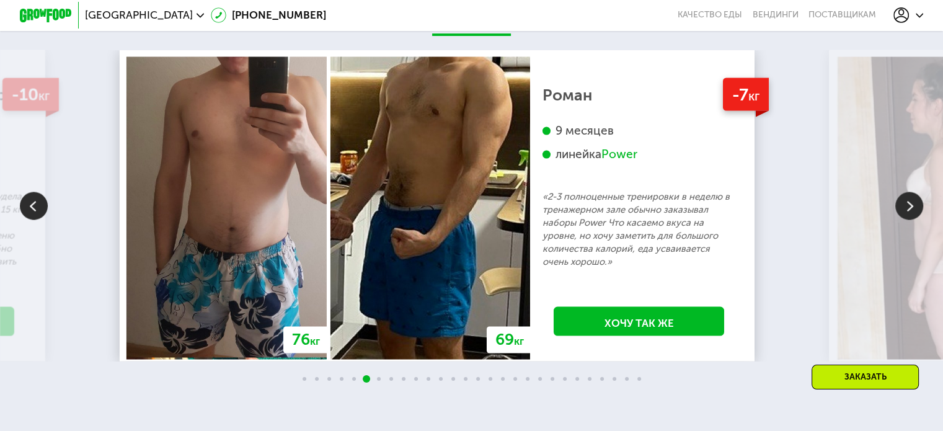
click at [908, 220] on img at bounding box center [909, 206] width 28 height 28
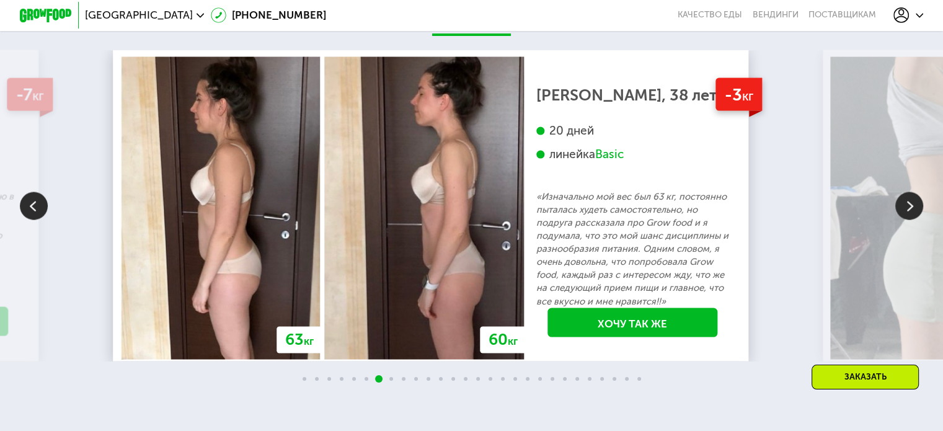
click at [908, 220] on img at bounding box center [909, 206] width 28 height 28
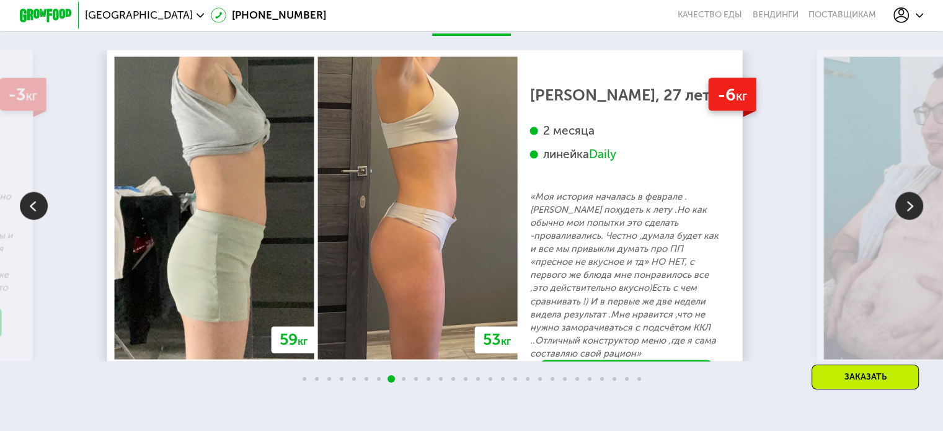
click at [908, 220] on img at bounding box center [909, 206] width 28 height 28
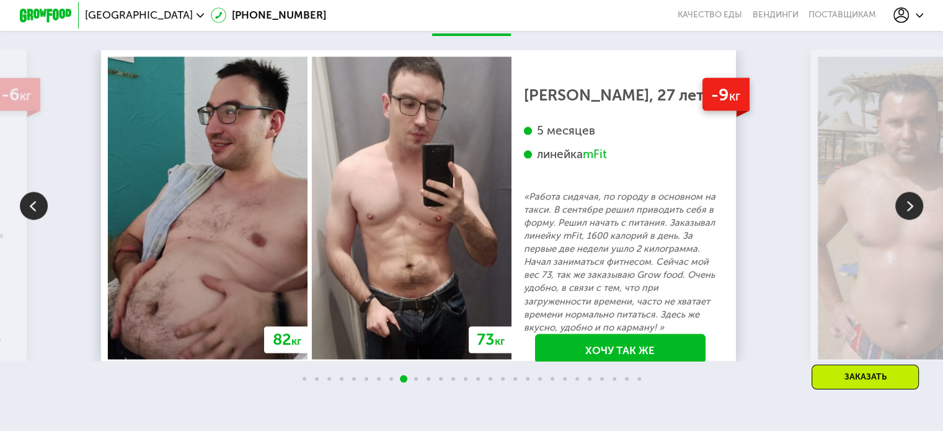
click at [908, 220] on img at bounding box center [909, 206] width 28 height 28
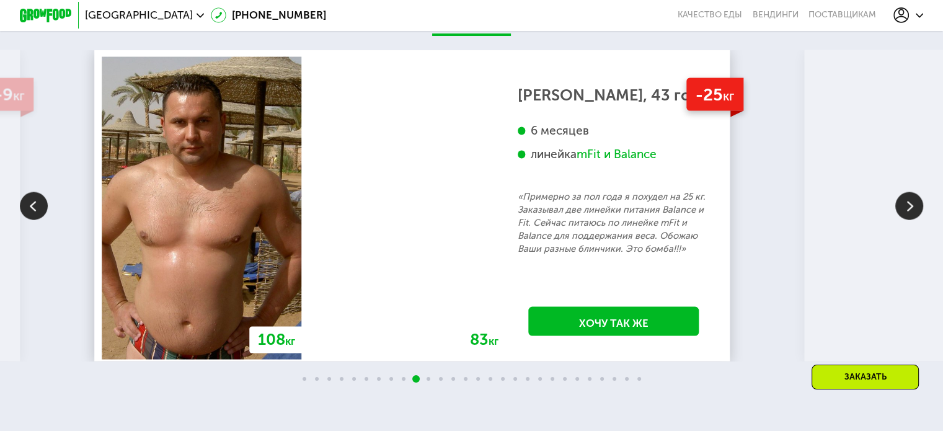
click at [908, 220] on img at bounding box center [909, 206] width 28 height 28
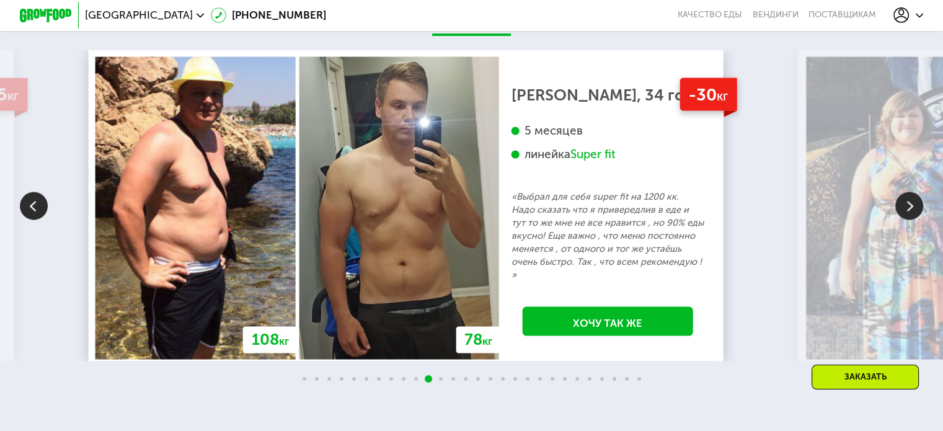
click at [910, 220] on img at bounding box center [909, 206] width 28 height 28
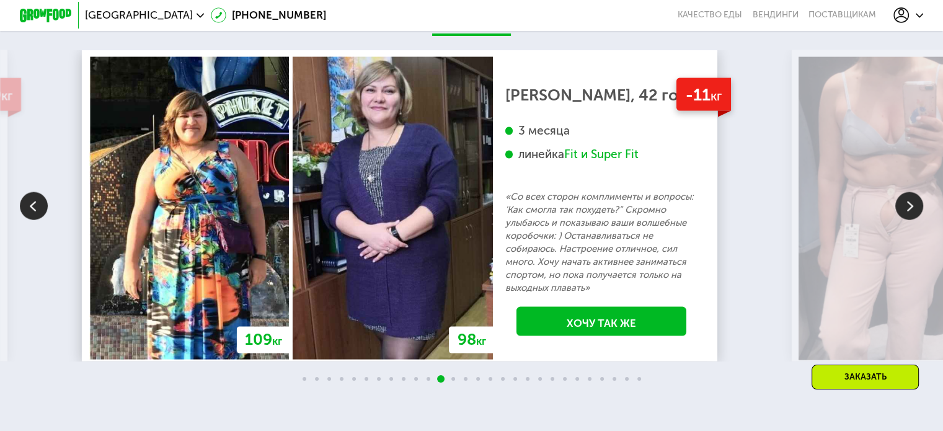
click at [912, 215] on img at bounding box center [909, 206] width 28 height 28
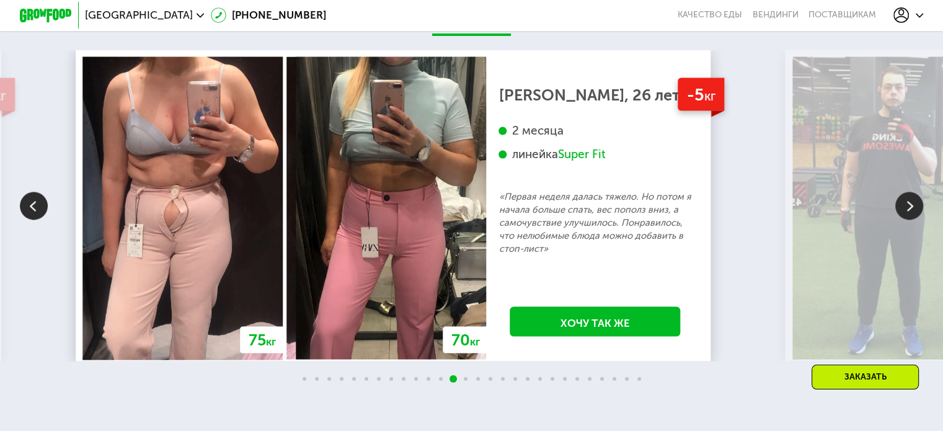
click at [912, 215] on img at bounding box center [909, 206] width 28 height 28
